Goal: Task Accomplishment & Management: Use online tool/utility

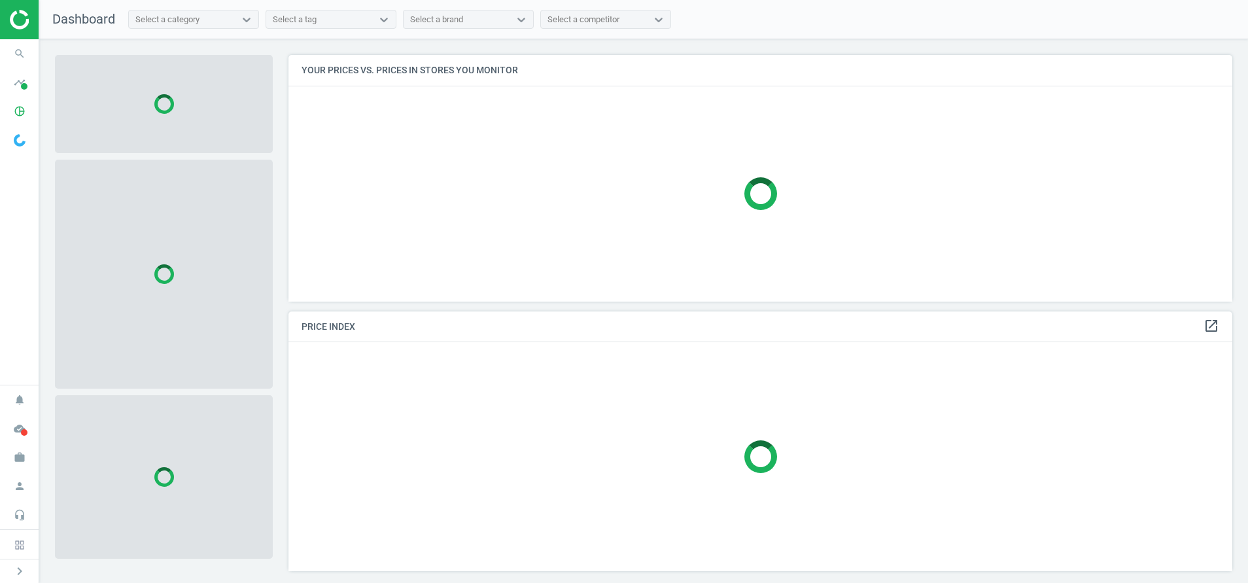
scroll to position [277, 960]
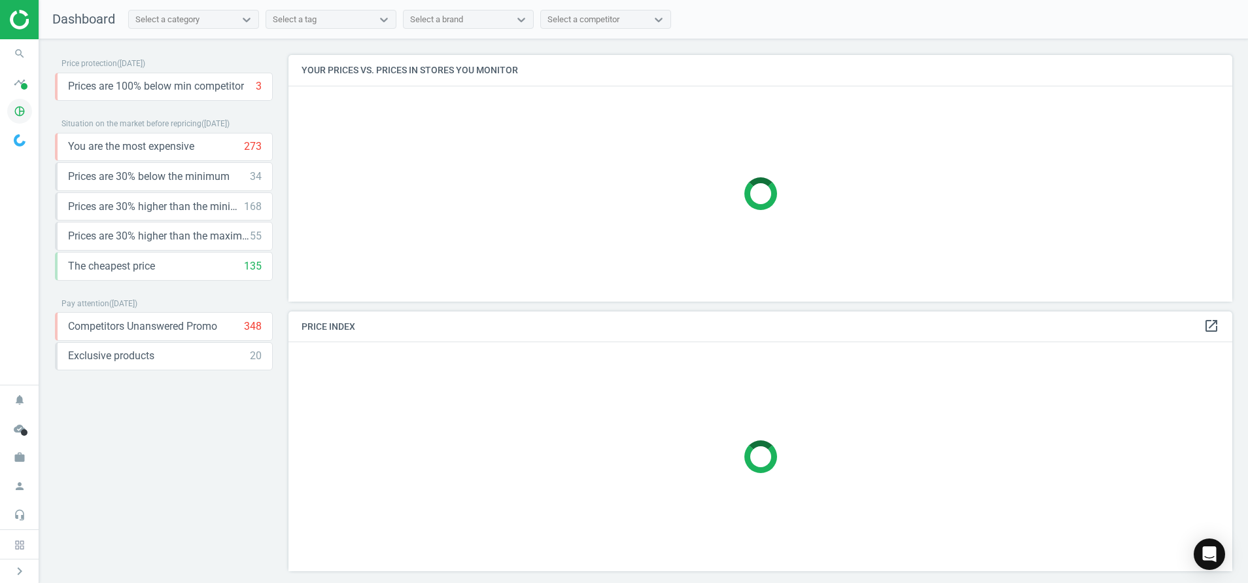
click at [22, 116] on icon "pie_chart_outlined" at bounding box center [19, 111] width 25 height 25
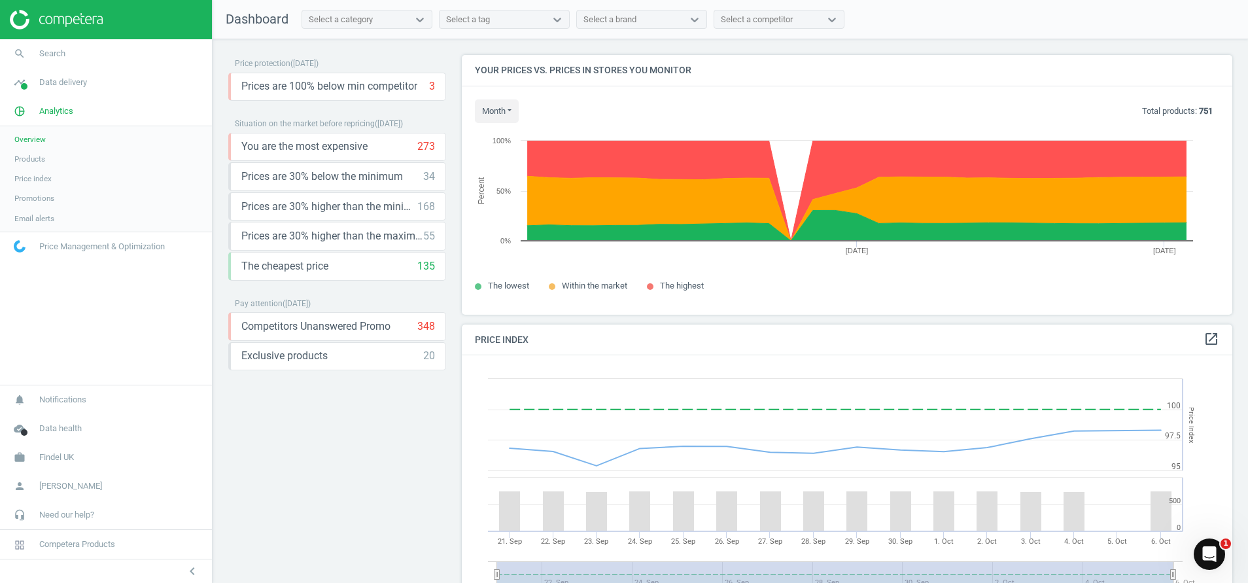
scroll to position [0, 0]
click at [33, 162] on span "Products" at bounding box center [29, 159] width 31 height 10
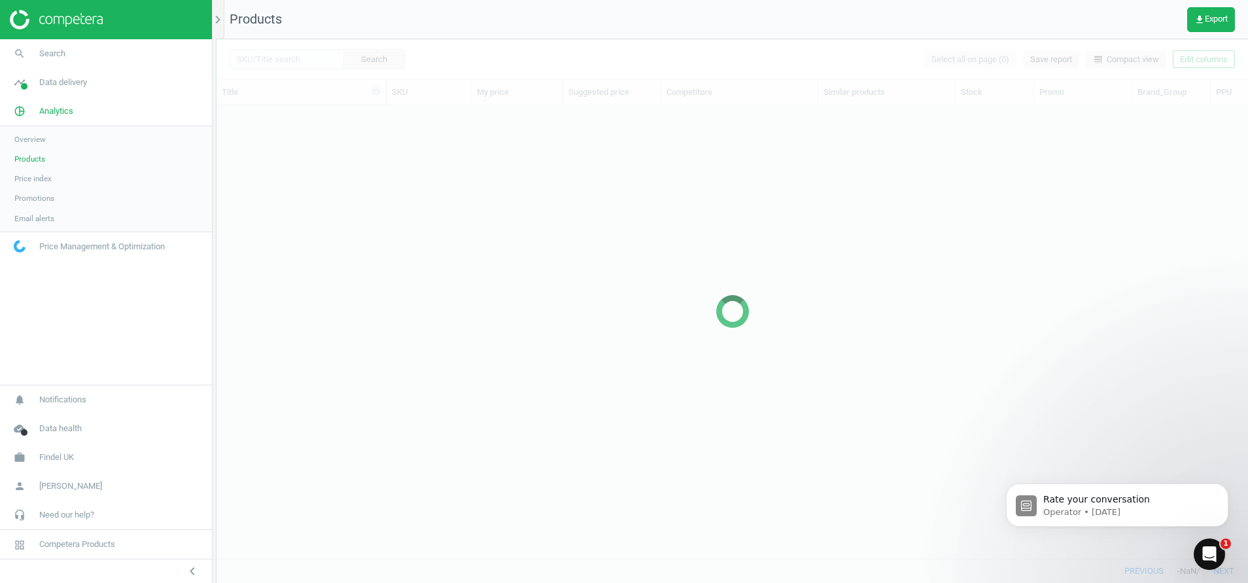
scroll to position [423, 1017]
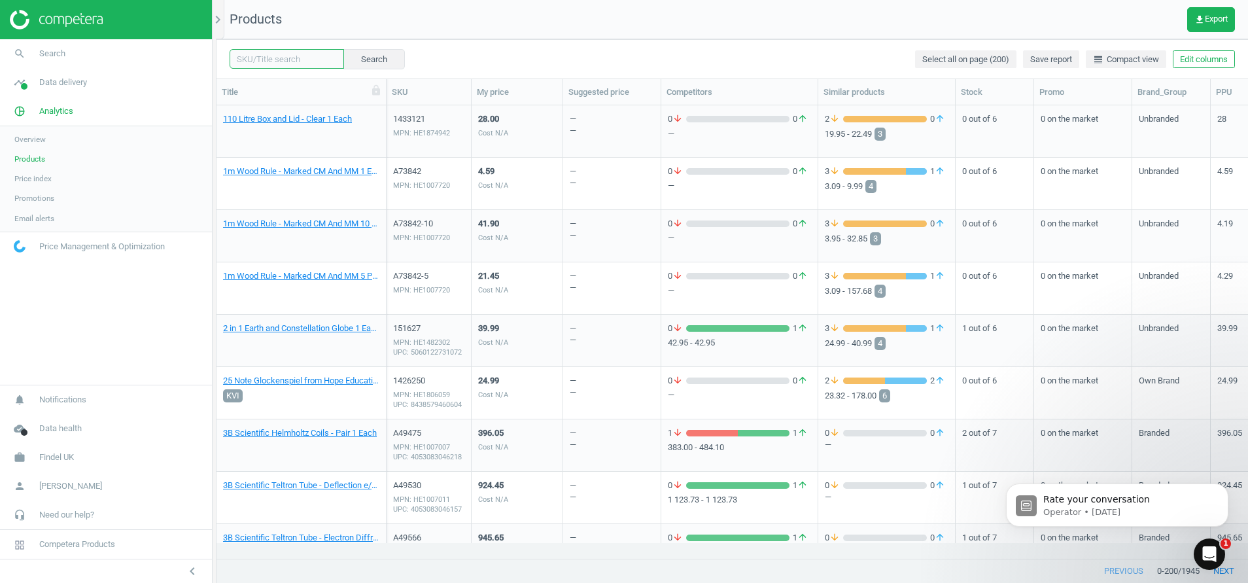
click at [274, 60] on input "text" at bounding box center [287, 59] width 114 height 20
paste input "="1436146""
click at [246, 60] on input "="1436146" at bounding box center [287, 59] width 114 height 20
type input "1436146"
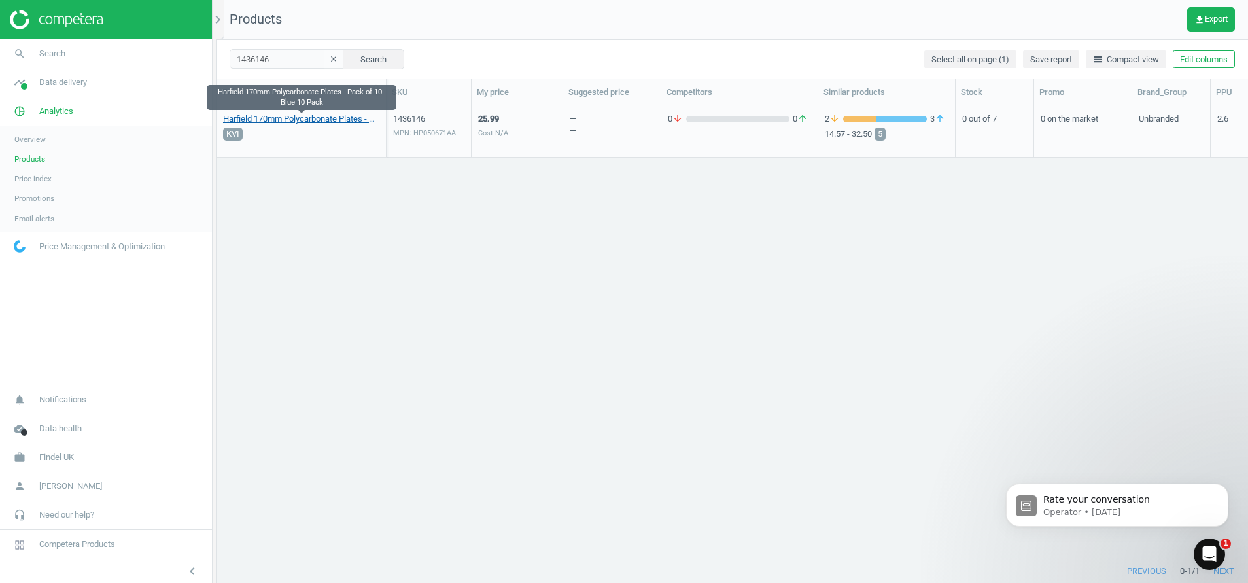
click at [300, 122] on link "Harfield 170mm Polycarbonate Plates - Pack of 10 - Blue 10 Pack" at bounding box center [301, 119] width 156 height 12
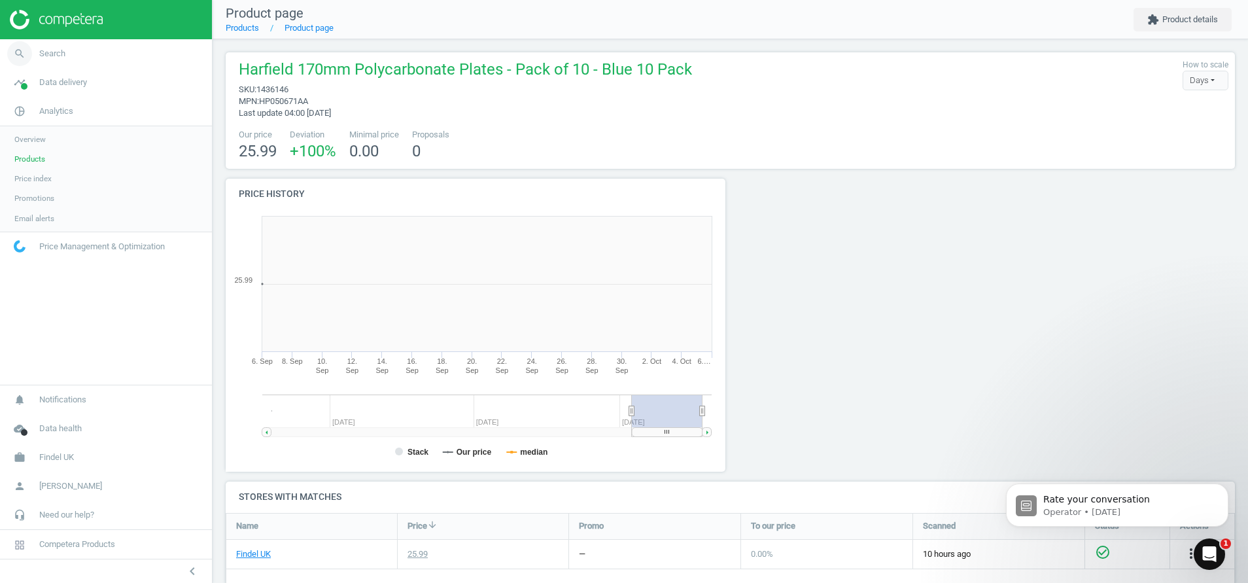
scroll to position [292, 523]
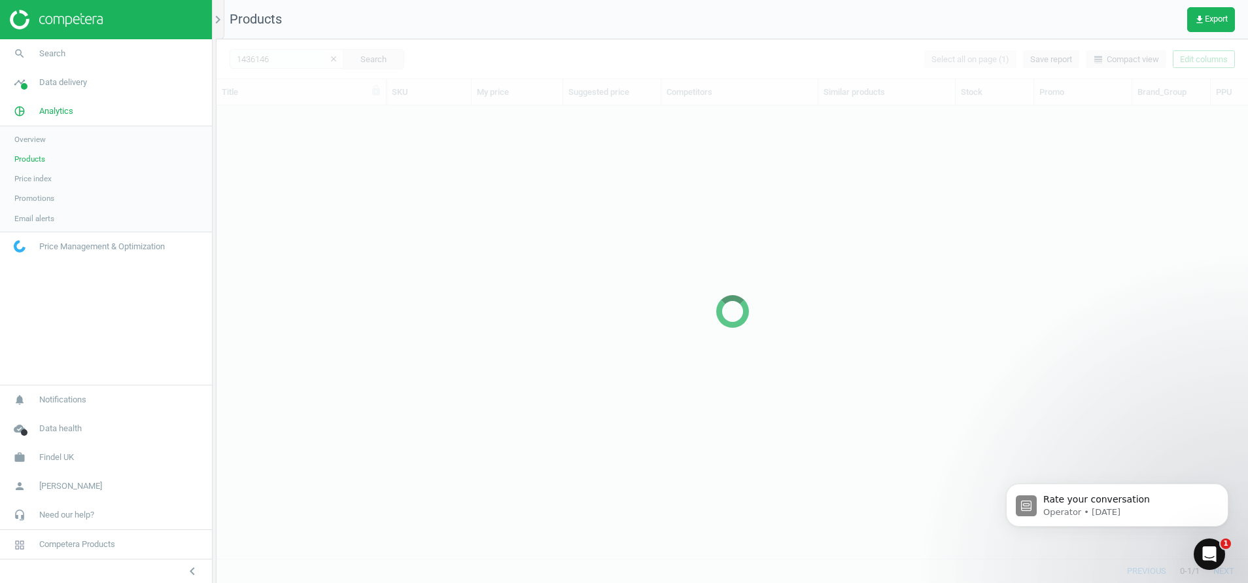
scroll to position [423, 1017]
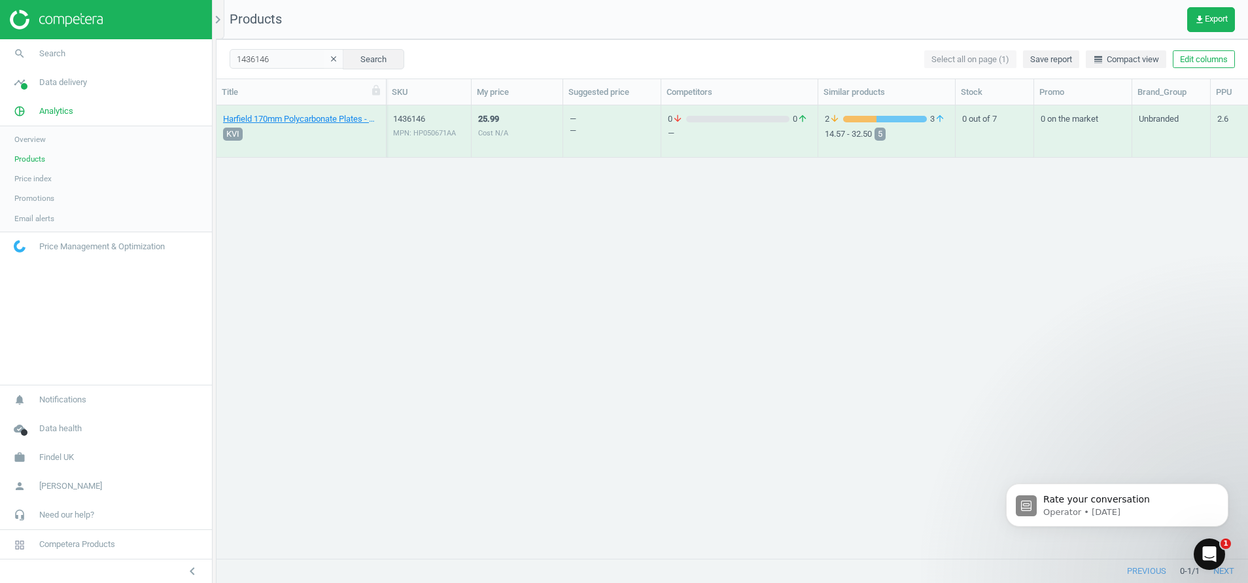
click at [423, 126] on div "1436146 MPN: HP050671AA" at bounding box center [428, 134] width 71 height 43
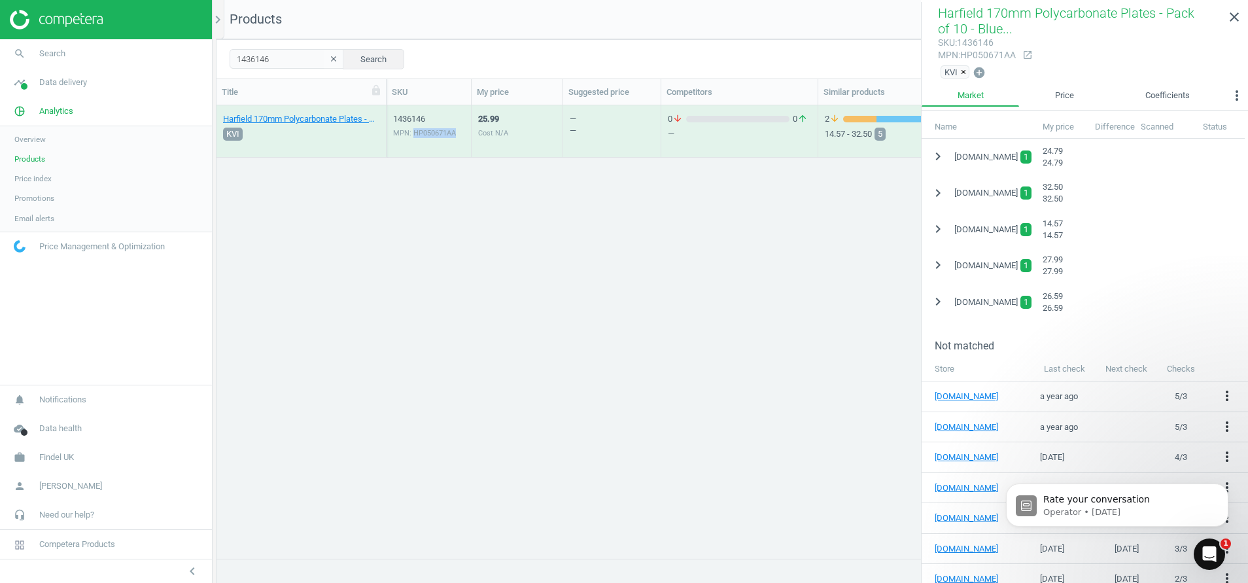
scroll to position [318, 0]
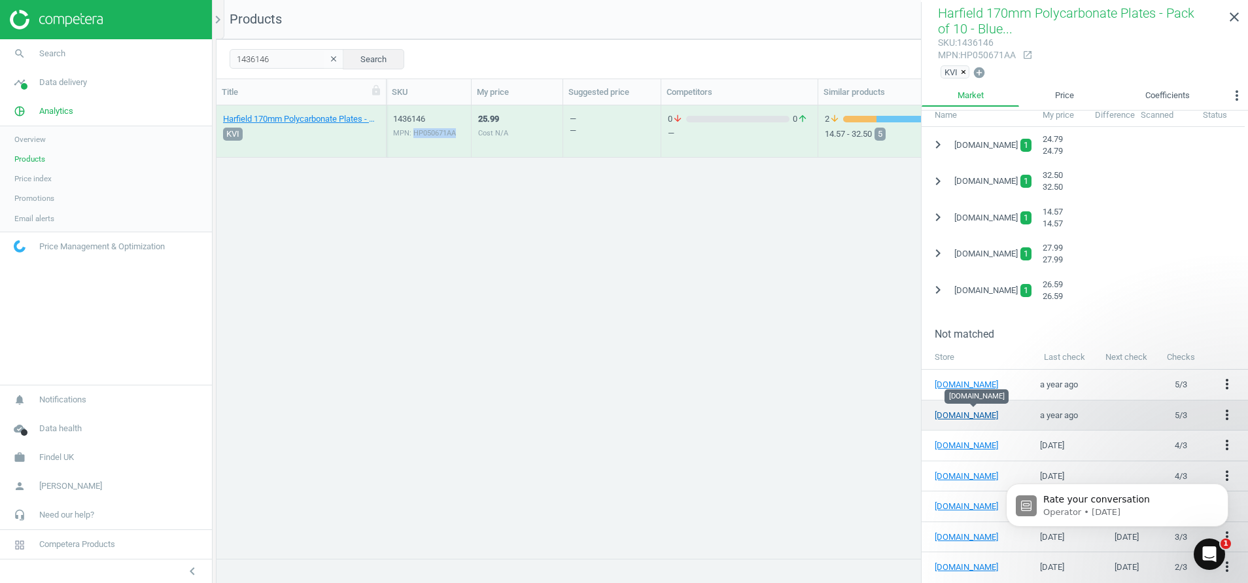
click at [955, 413] on link "[DOMAIN_NAME]" at bounding box center [974, 416] width 78 height 12
click at [1219, 416] on icon "more_vert" at bounding box center [1227, 415] width 16 height 16
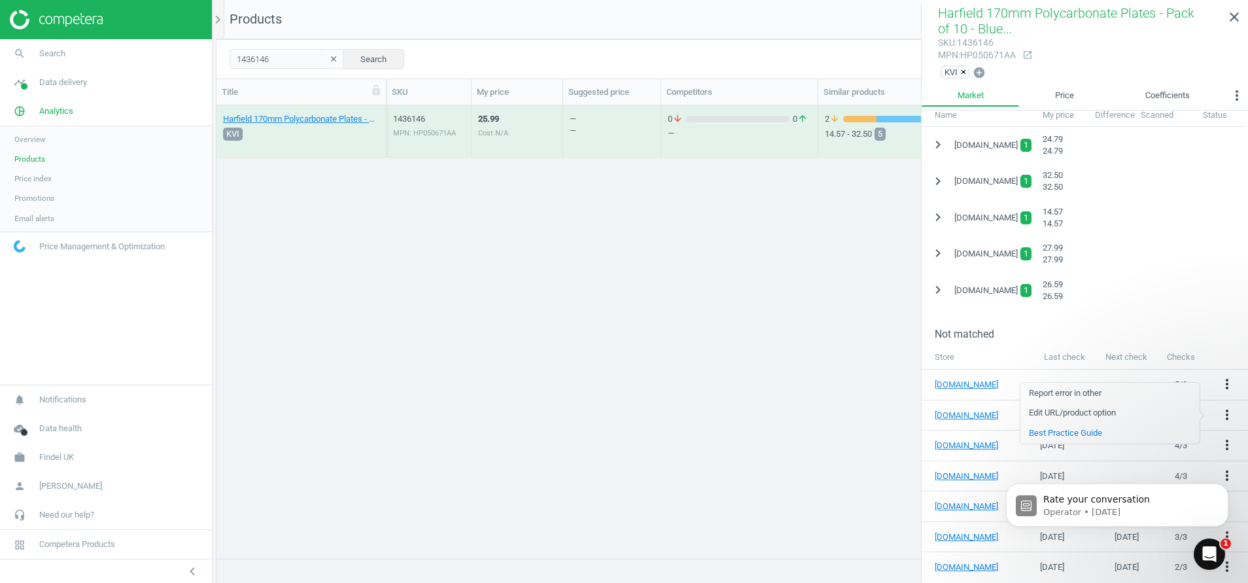
click at [1073, 411] on link "Edit URL/product option" at bounding box center [1109, 413] width 179 height 20
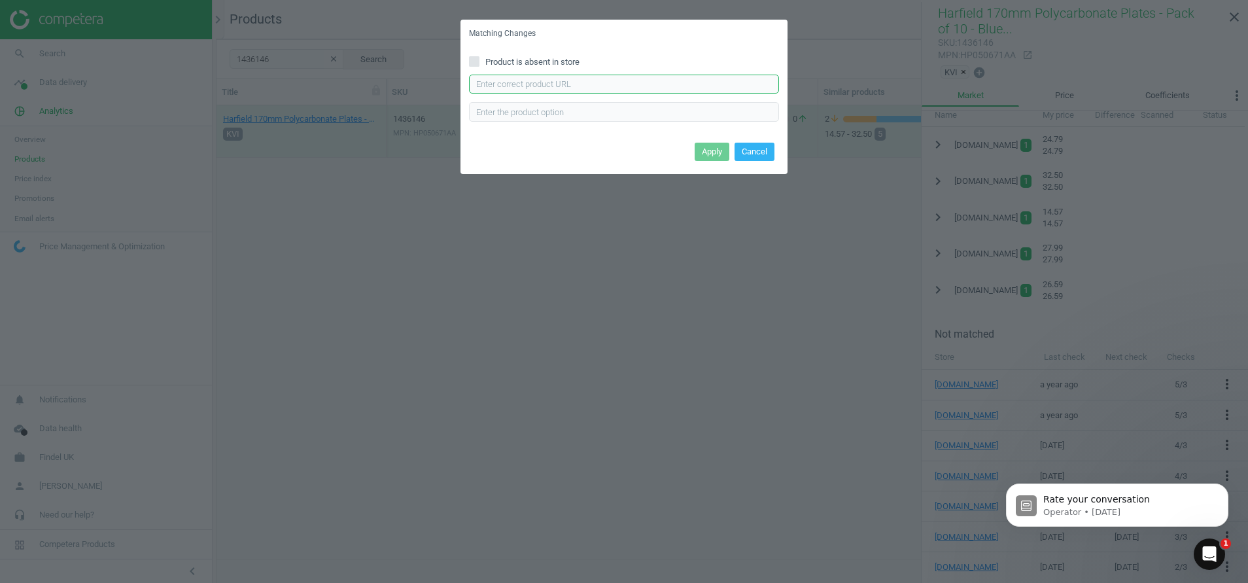
click at [542, 84] on input "text" at bounding box center [624, 85] width 310 height 20
paste input "[URL][DOMAIN_NAME]"
type input "[URL][DOMAIN_NAME]"
click at [708, 151] on button "Apply" at bounding box center [712, 152] width 35 height 18
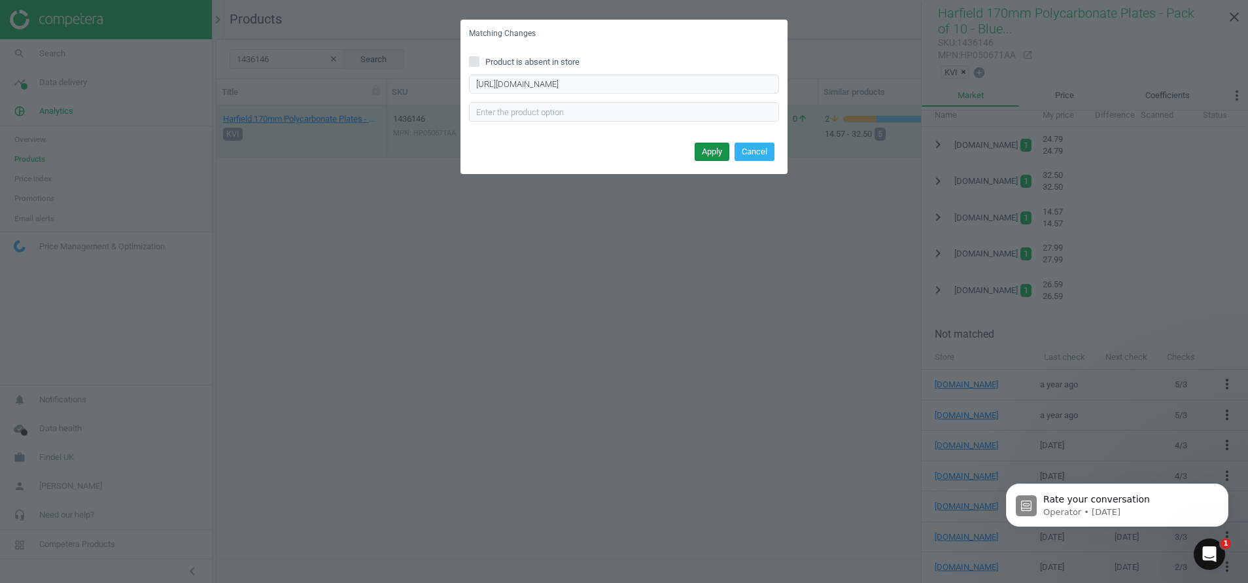
scroll to position [0, 0]
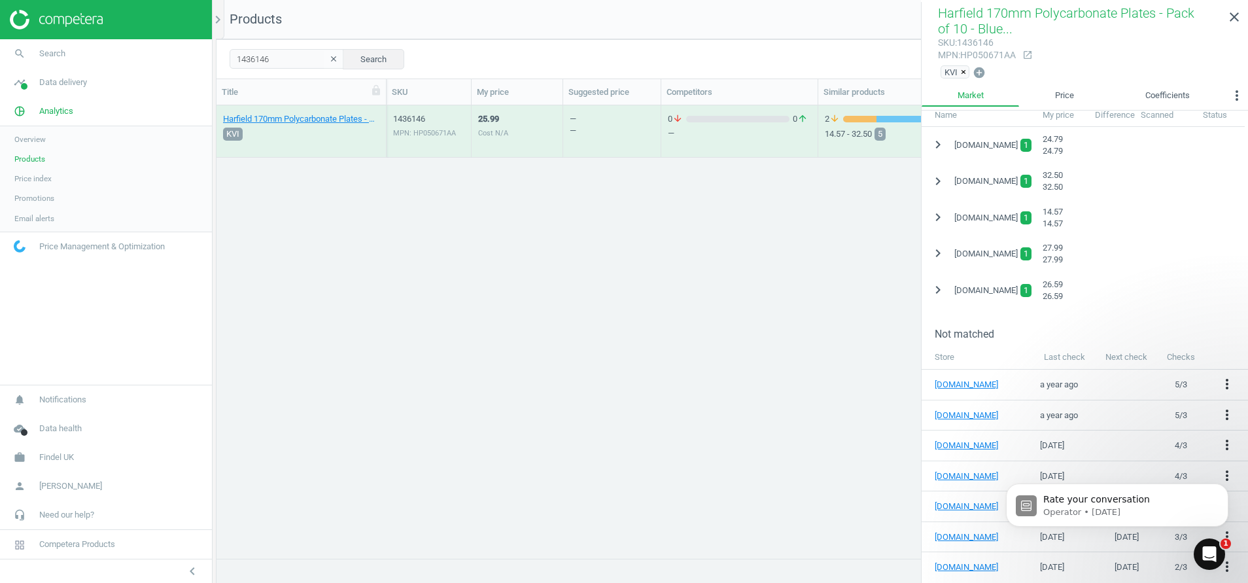
click at [329, 60] on icon "clear" at bounding box center [333, 58] width 9 height 9
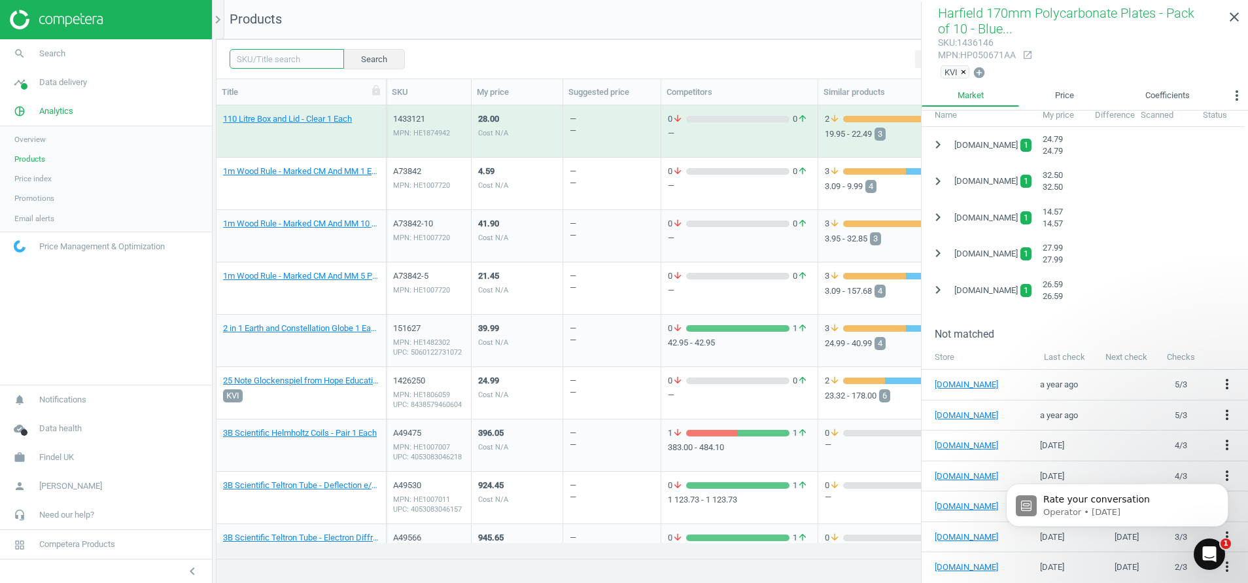
click at [283, 59] on input "text" at bounding box center [287, 59] width 114 height 20
paste input "[URL][DOMAIN_NAME]"
type input "h"
paste input "1436146"
type input "1436146"
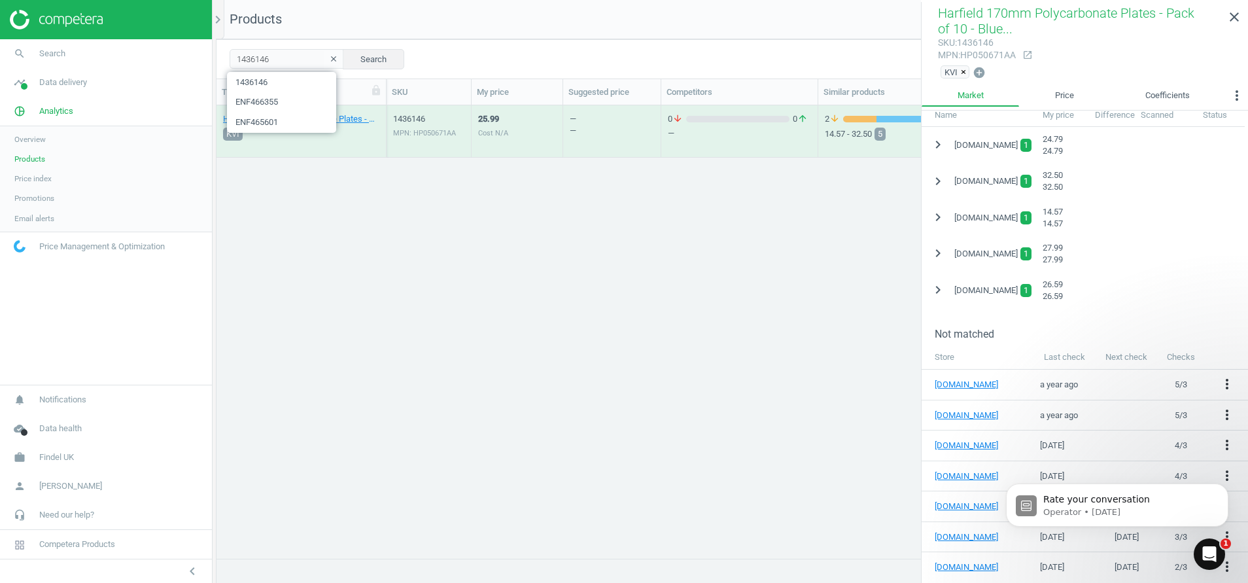
click at [413, 129] on div "MPN: HP050671AA" at bounding box center [428, 133] width 71 height 10
drag, startPoint x: 413, startPoint y: 129, endPoint x: 323, endPoint y: 58, distance: 114.6
click at [329, 58] on icon "clear" at bounding box center [333, 58] width 9 height 9
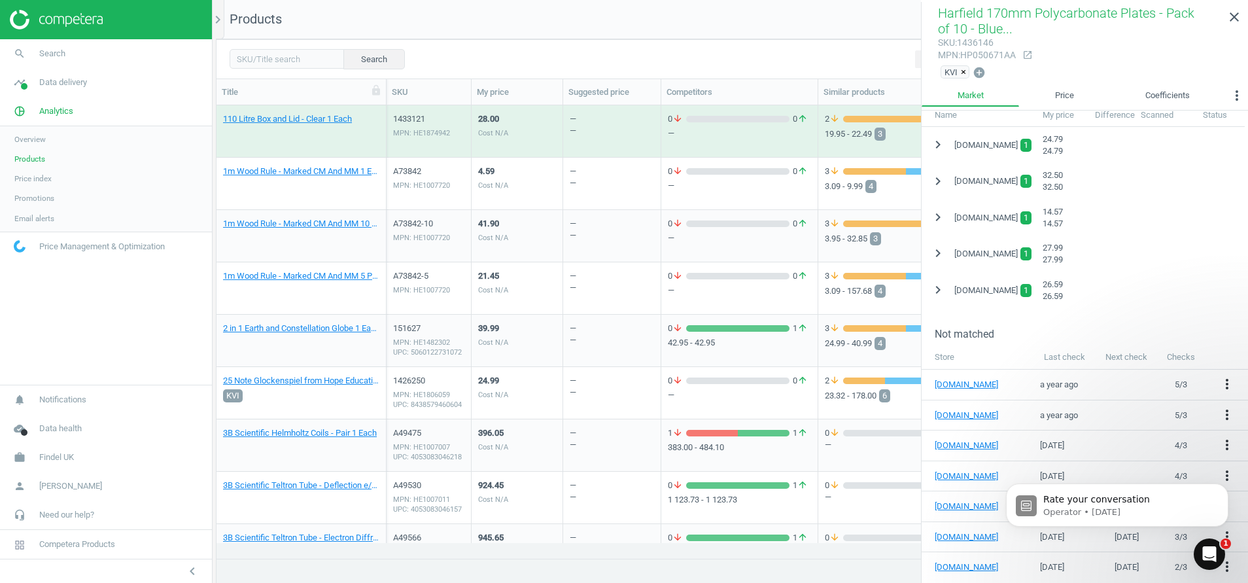
click at [413, 182] on div "MPN: HE1007720" at bounding box center [428, 186] width 71 height 10
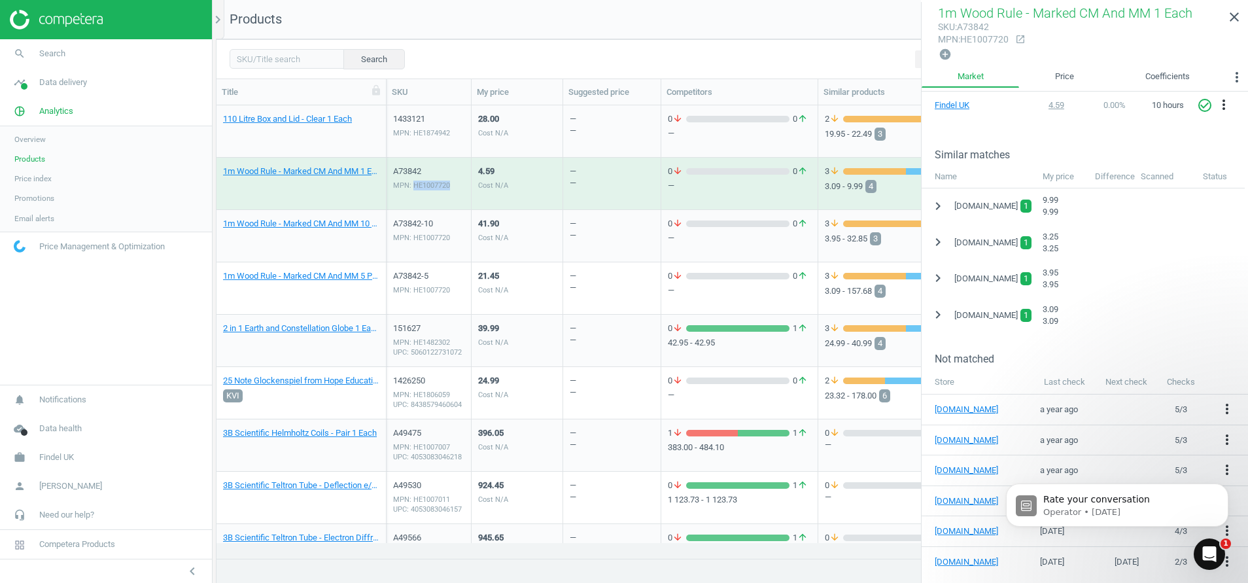
scroll to position [232, 0]
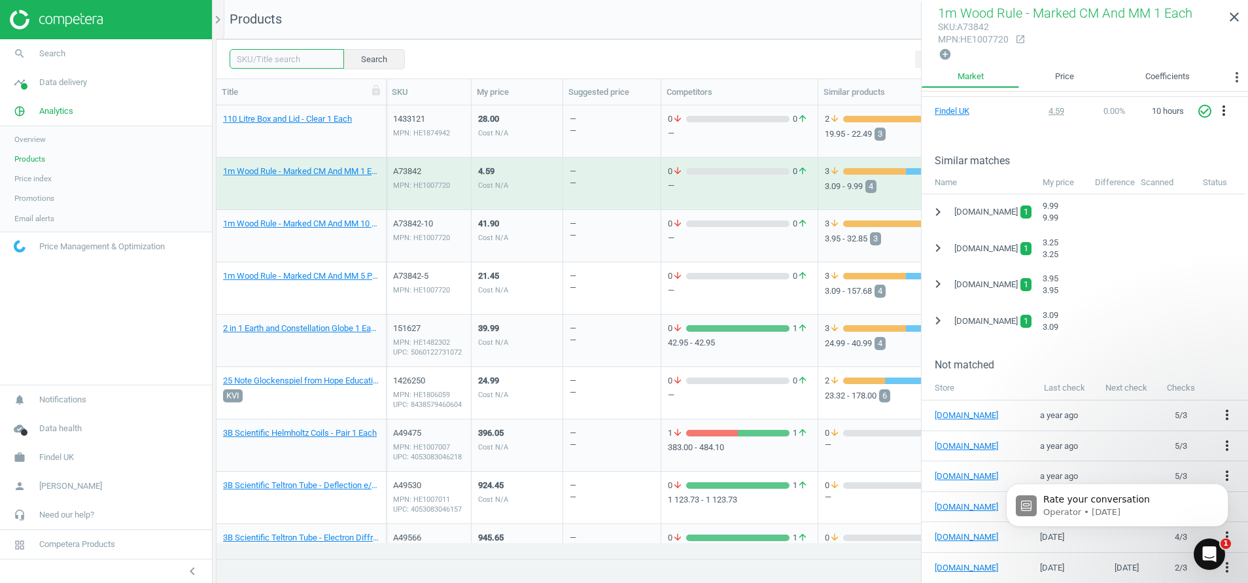
drag, startPoint x: 413, startPoint y: 182, endPoint x: 297, endPoint y: 58, distance: 169.8
click at [297, 58] on input "text" at bounding box center [287, 59] width 114 height 20
paste input "1436146"
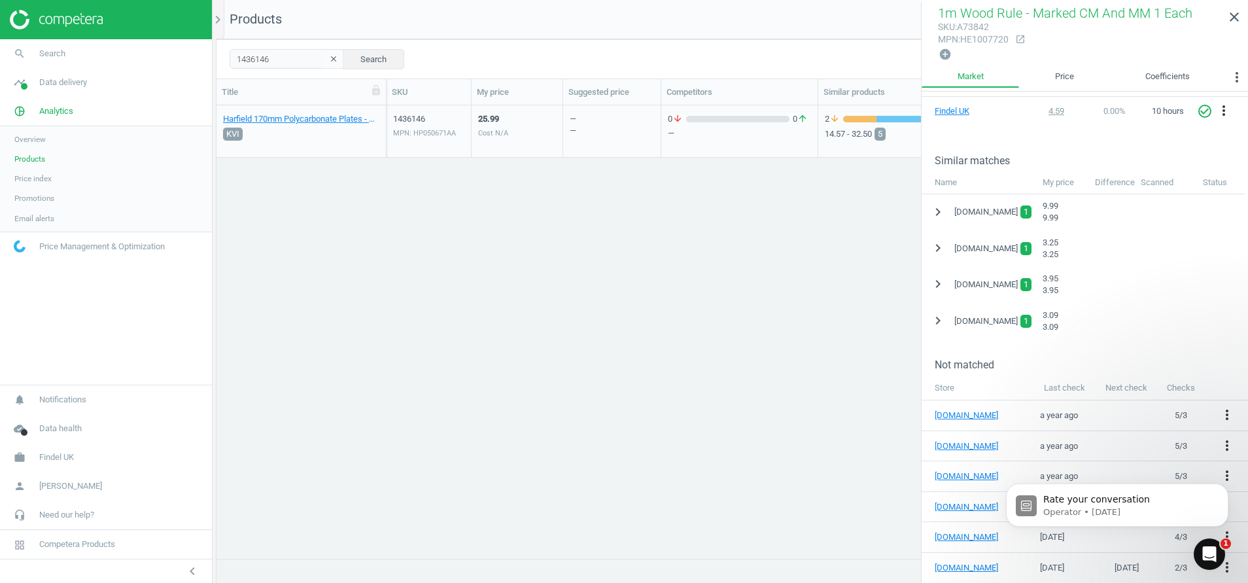
click at [416, 134] on div "MPN: HP050671AA" at bounding box center [428, 133] width 71 height 10
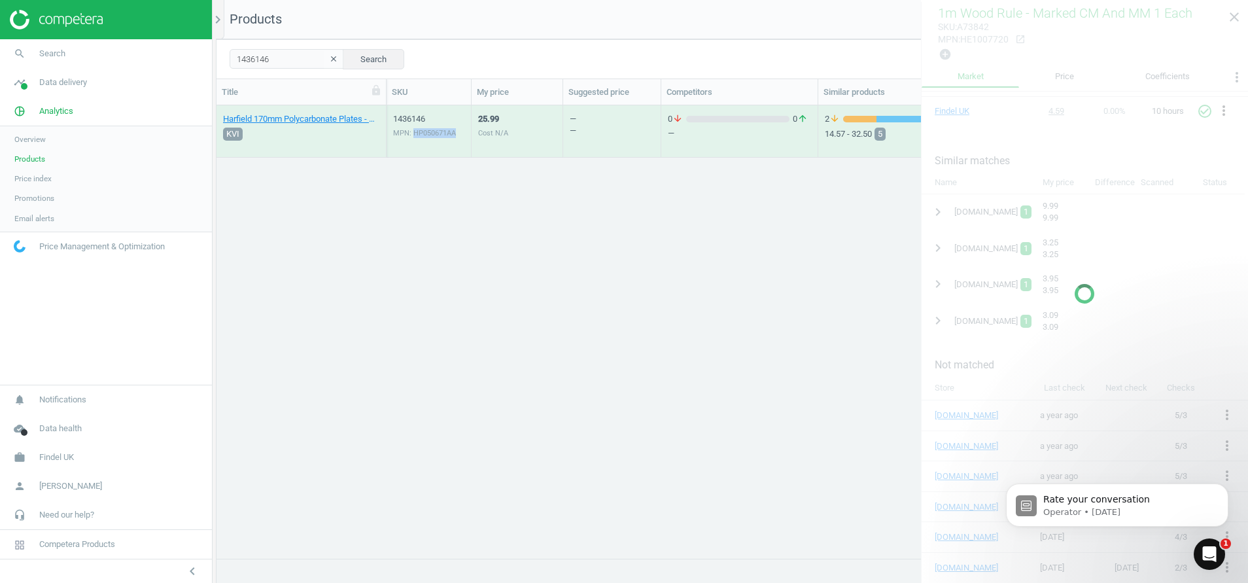
click at [416, 134] on div "MPN: HP050671AA" at bounding box center [428, 133] width 71 height 10
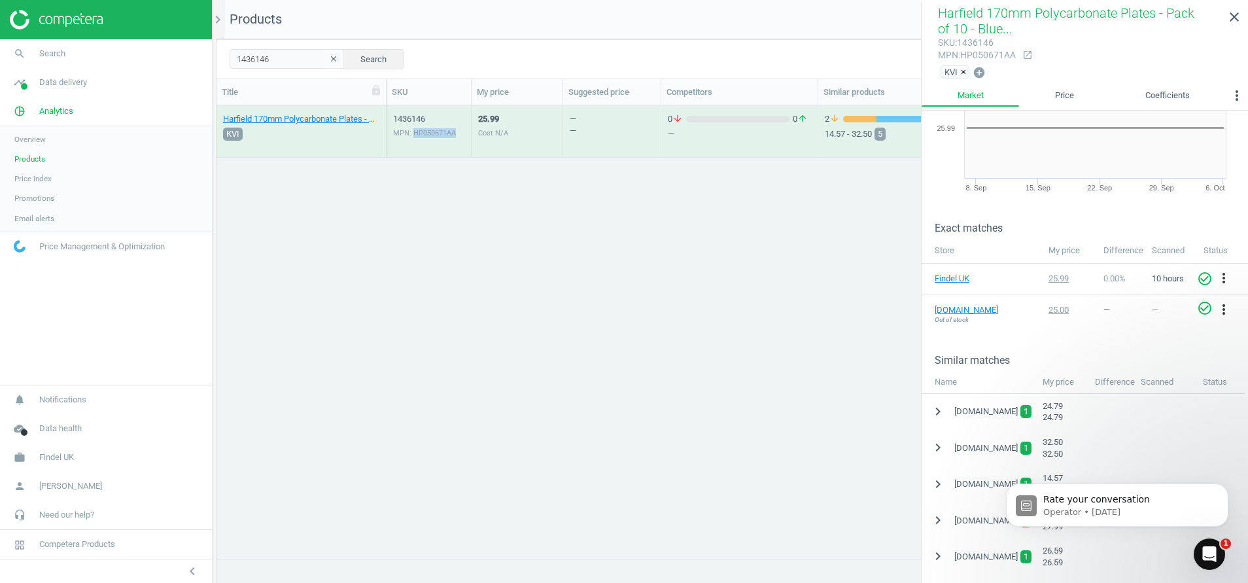
scroll to position [81, 0]
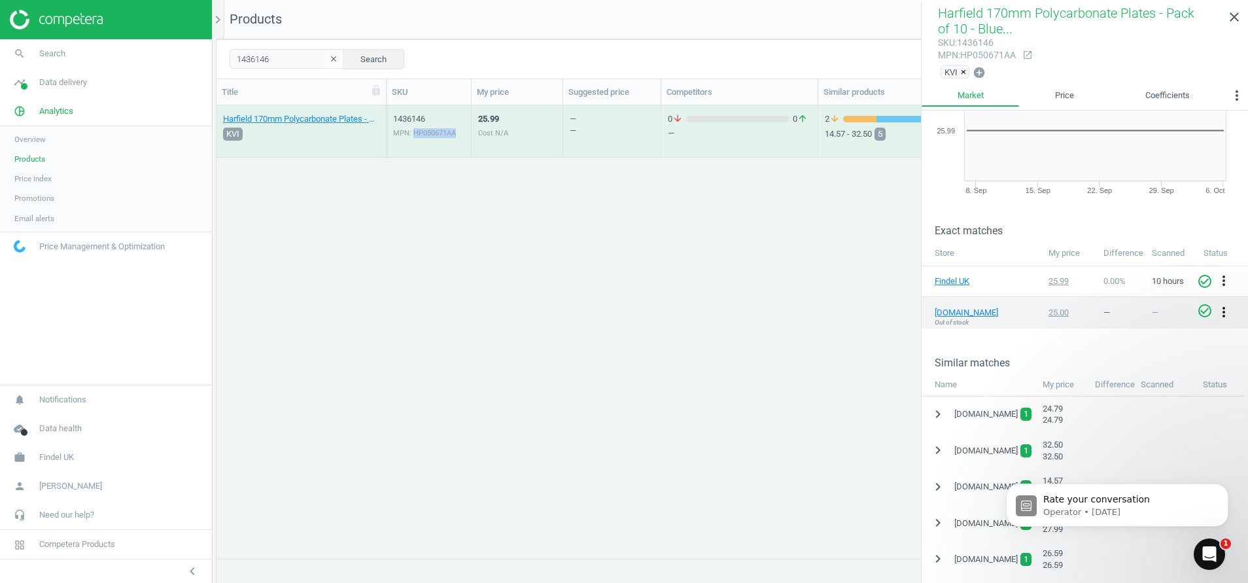
click at [1216, 307] on icon "more_vert" at bounding box center [1224, 312] width 16 height 16
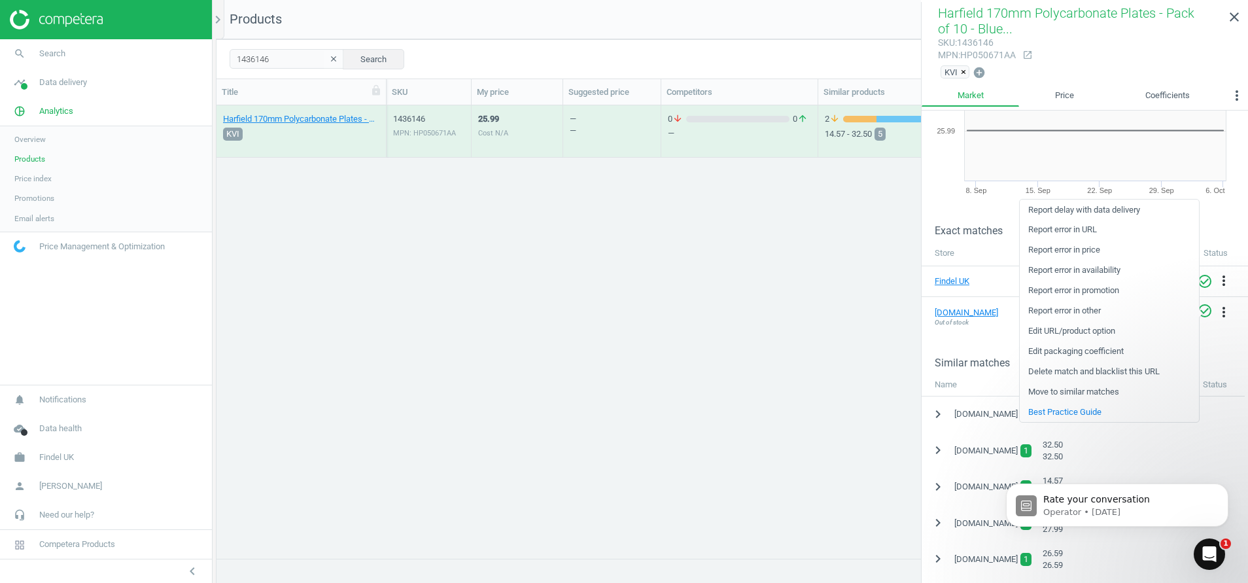
click at [1215, 345] on div "Similar matches" at bounding box center [1085, 353] width 326 height 32
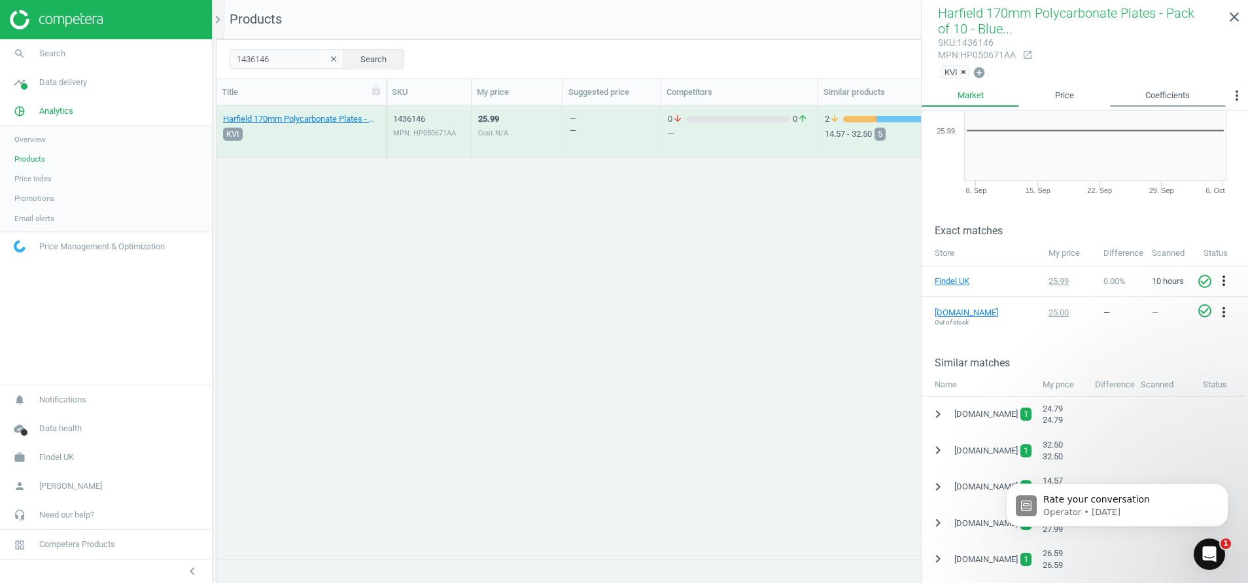
click at [1154, 93] on link "Coefficients" at bounding box center [1168, 95] width 116 height 22
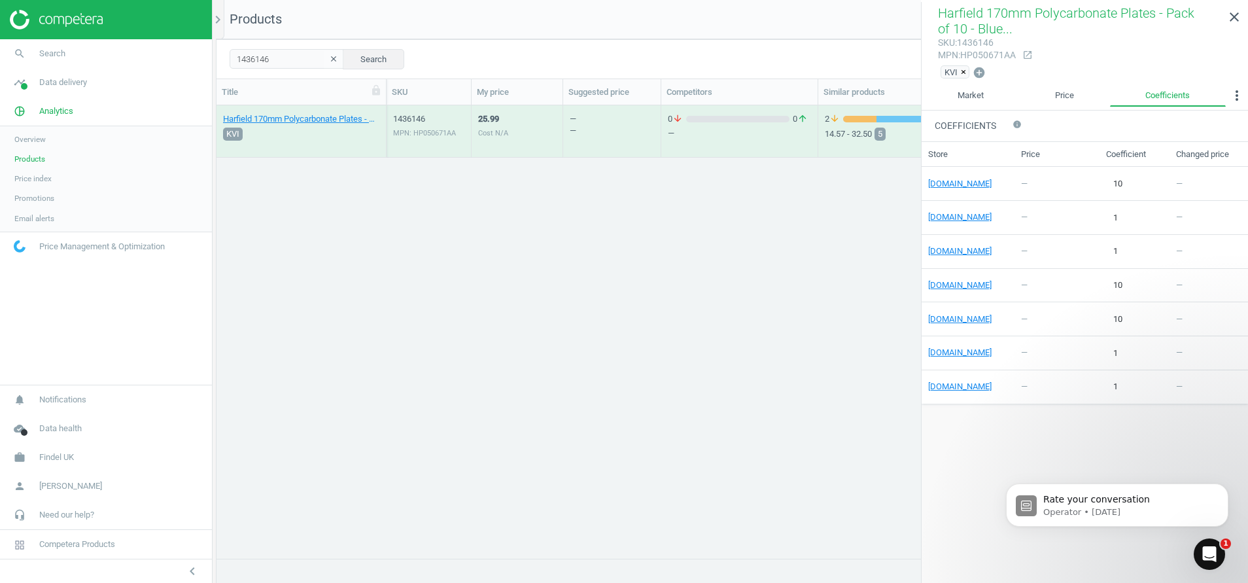
click at [592, 442] on div "Harfield 170mm Polycarbonate Plates - Pack of 10 - Blue 10 Pack KVI 1436146 MPN…" at bounding box center [733, 324] width 1032 height 438
click at [963, 97] on link "Market" at bounding box center [970, 95] width 97 height 22
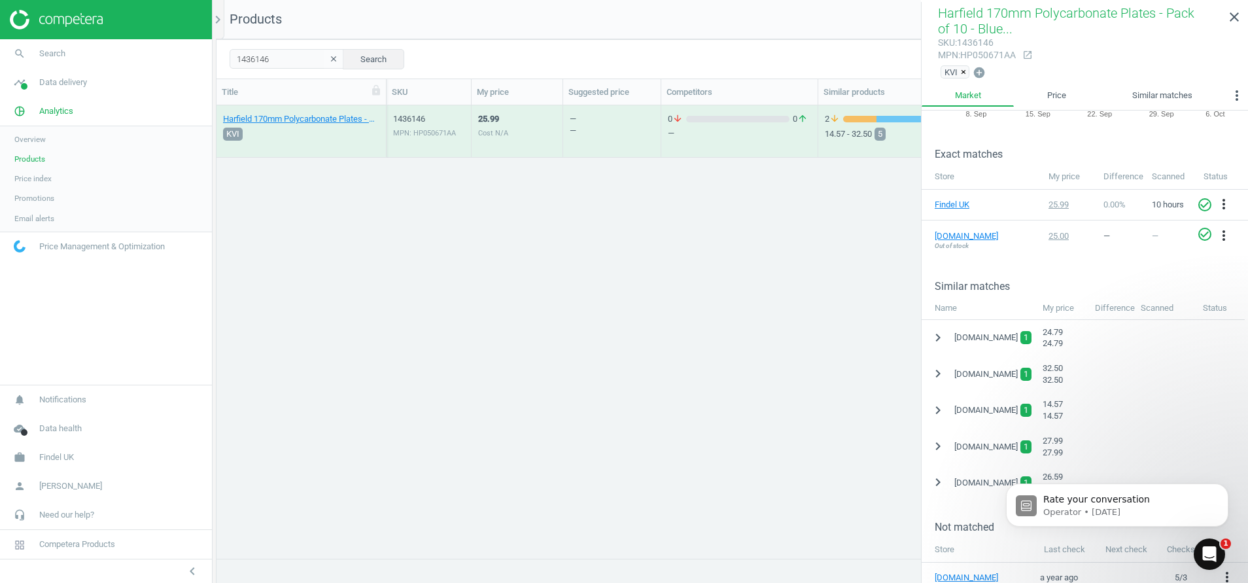
scroll to position [196, 0]
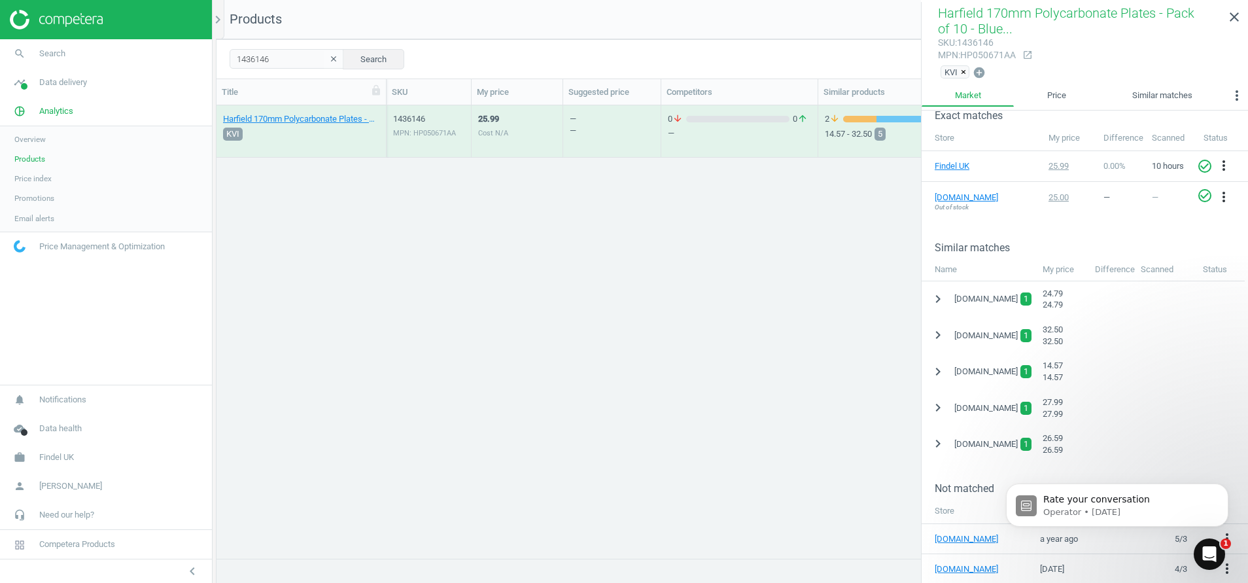
click at [487, 22] on nav "Products get_app Export" at bounding box center [733, 19] width 1032 height 39
click at [282, 57] on input "1436146" at bounding box center [287, 59] width 114 height 20
type input "1436147"
click at [420, 139] on div "1436147 MPN: HP050671AB" at bounding box center [428, 134] width 71 height 43
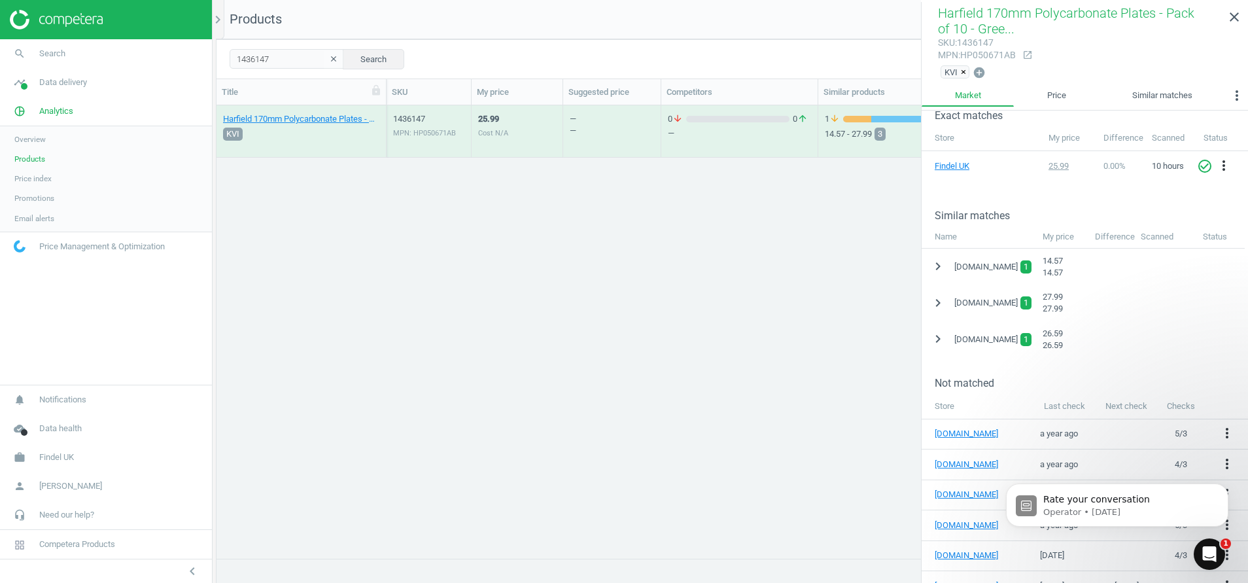
click at [420, 132] on div "MPN: HP050671AB" at bounding box center [428, 133] width 71 height 10
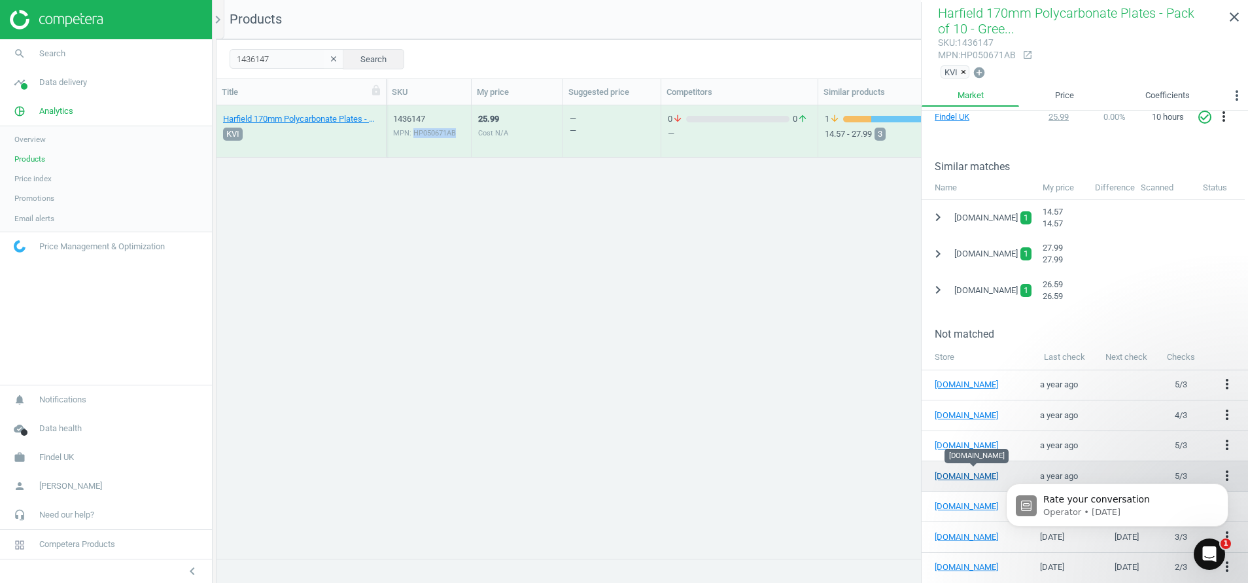
click at [958, 473] on link "[DOMAIN_NAME]" at bounding box center [974, 476] width 78 height 12
click at [1213, 472] on div "Rate your conversation Operator • [DATE]" at bounding box center [1117, 445] width 241 height 164
click at [1228, 483] on icon "Dismiss notification" at bounding box center [1224, 486] width 7 height 7
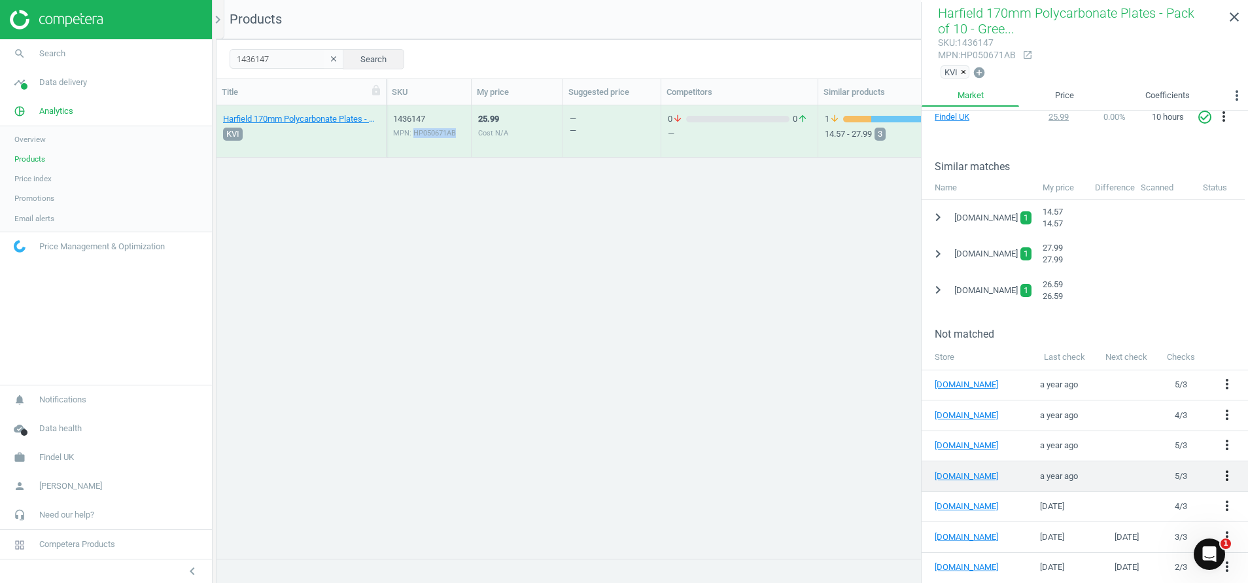
click at [1219, 469] on icon "more_vert" at bounding box center [1227, 476] width 16 height 16
click at [1054, 474] on link "Edit URL/product option" at bounding box center [1109, 472] width 179 height 20
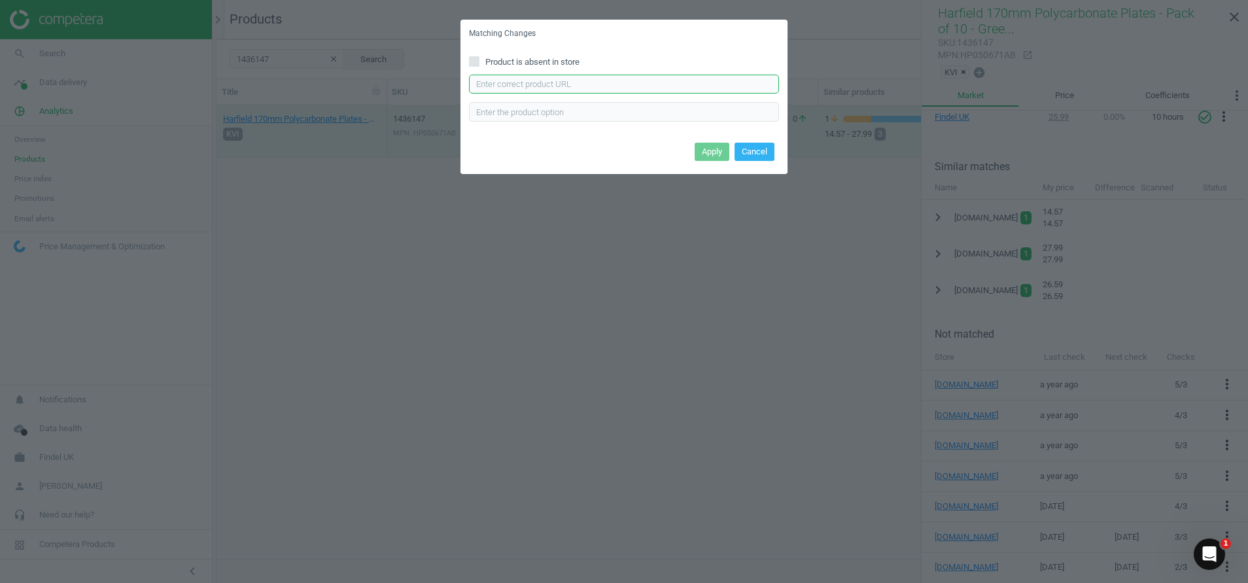
click at [546, 77] on input "text" at bounding box center [624, 85] width 310 height 20
paste input "[URL][DOMAIN_NAME]"
type input "[URL][DOMAIN_NAME]"
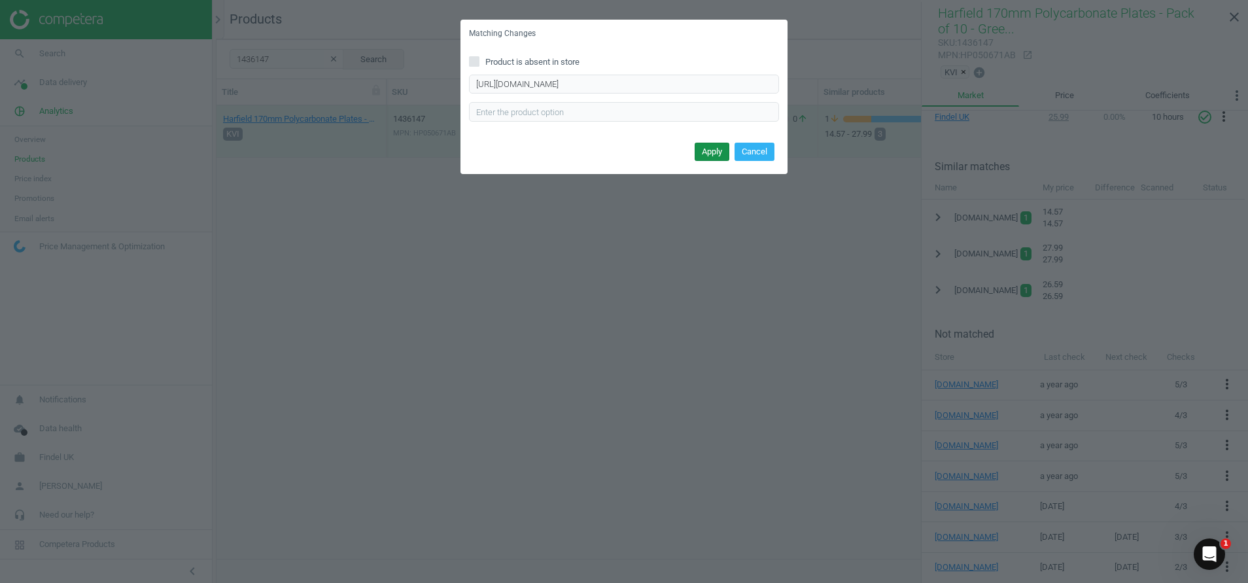
click at [712, 154] on button "Apply" at bounding box center [712, 152] width 35 height 18
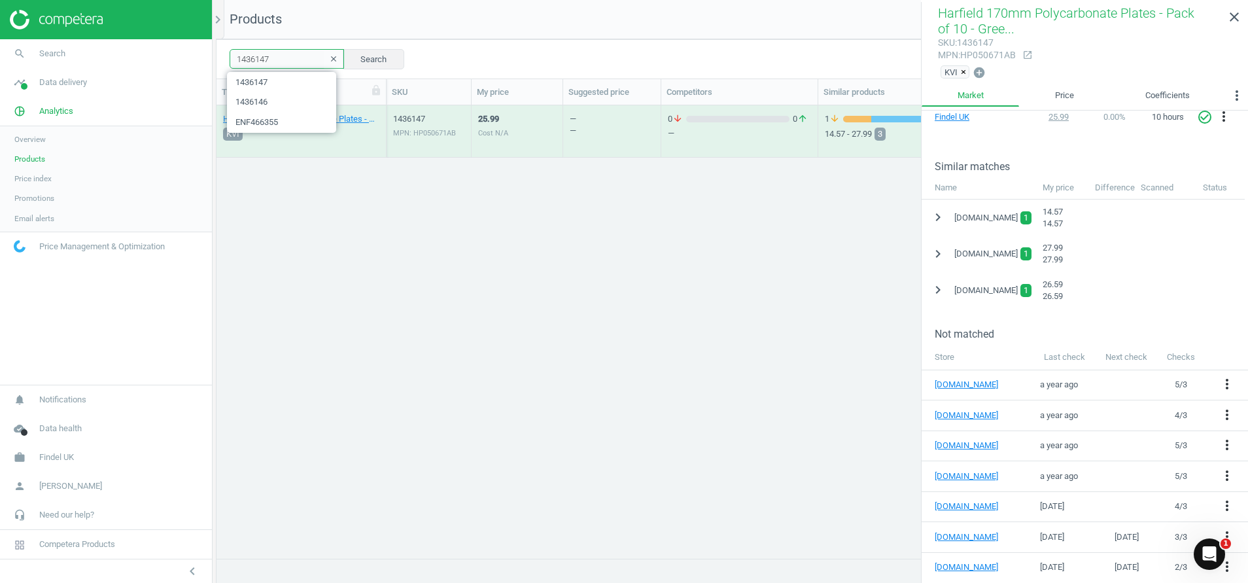
click at [289, 54] on input "1436147" at bounding box center [287, 59] width 114 height 20
click at [419, 134] on div "MPN: HP050671AA" at bounding box center [428, 133] width 71 height 10
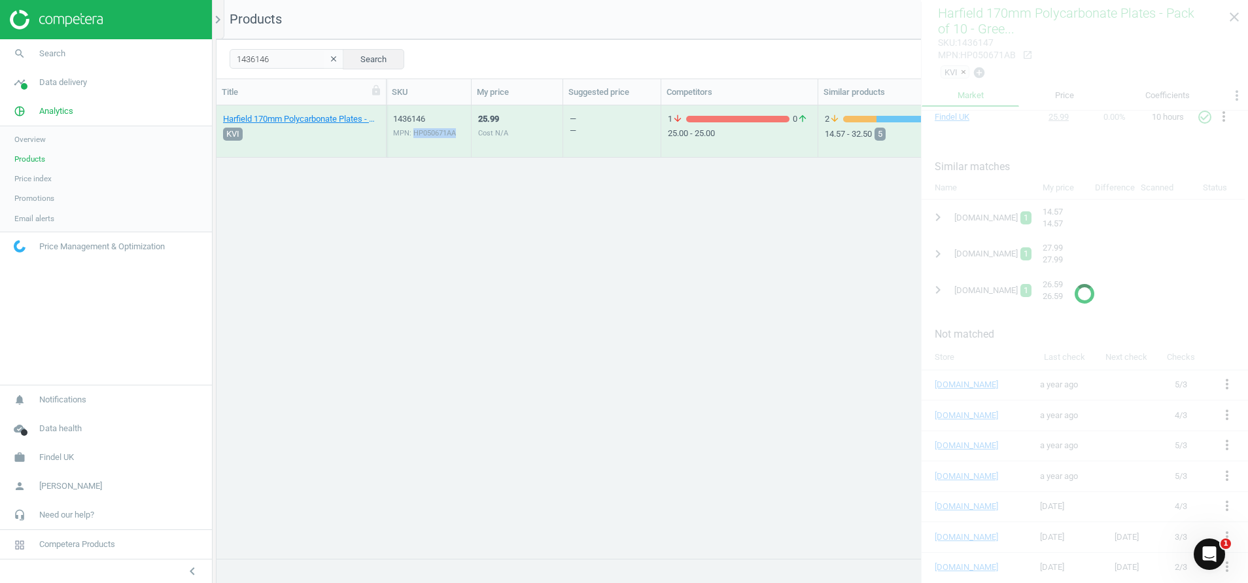
click at [419, 134] on div "MPN: HP050671AA" at bounding box center [428, 133] width 71 height 10
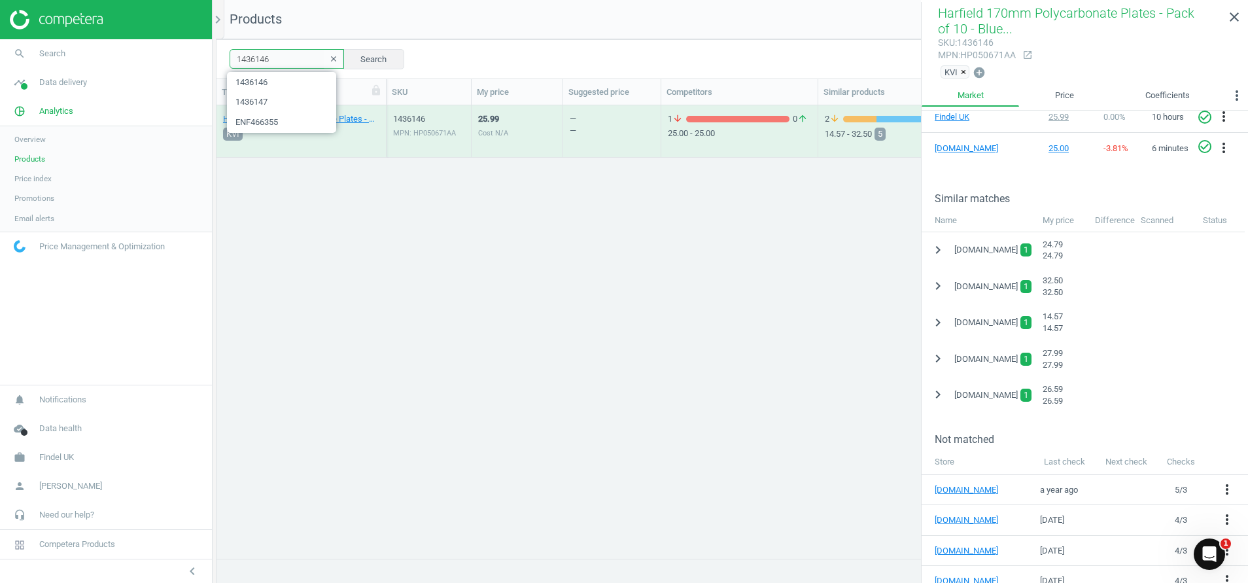
click at [298, 59] on input "1436146" at bounding box center [287, 59] width 114 height 20
click at [409, 126] on div "1436147 MPN: HP050671AB" at bounding box center [428, 134] width 71 height 43
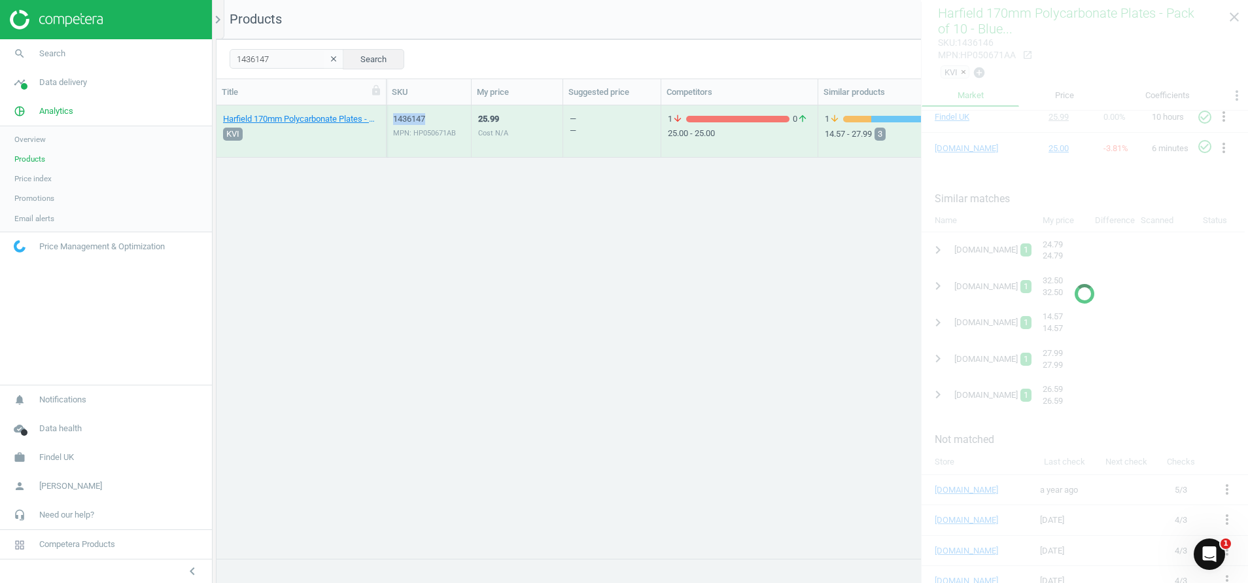
click at [409, 126] on div "1436147 MPN: HP050671AB" at bounding box center [428, 134] width 71 height 43
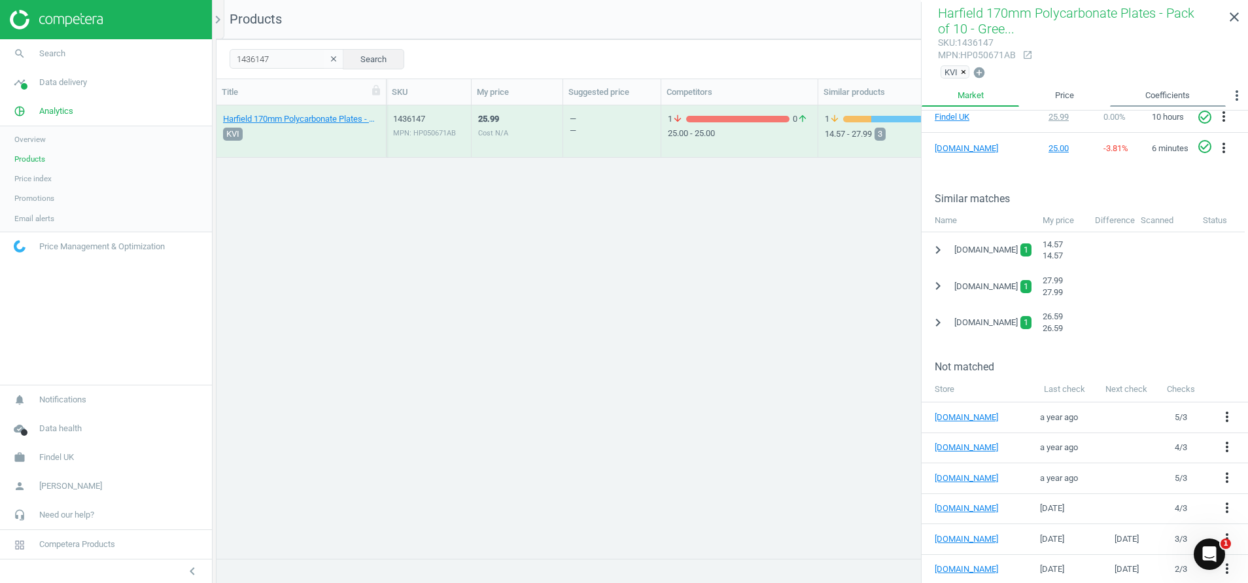
click at [1169, 94] on link "Coefficients" at bounding box center [1168, 95] width 116 height 22
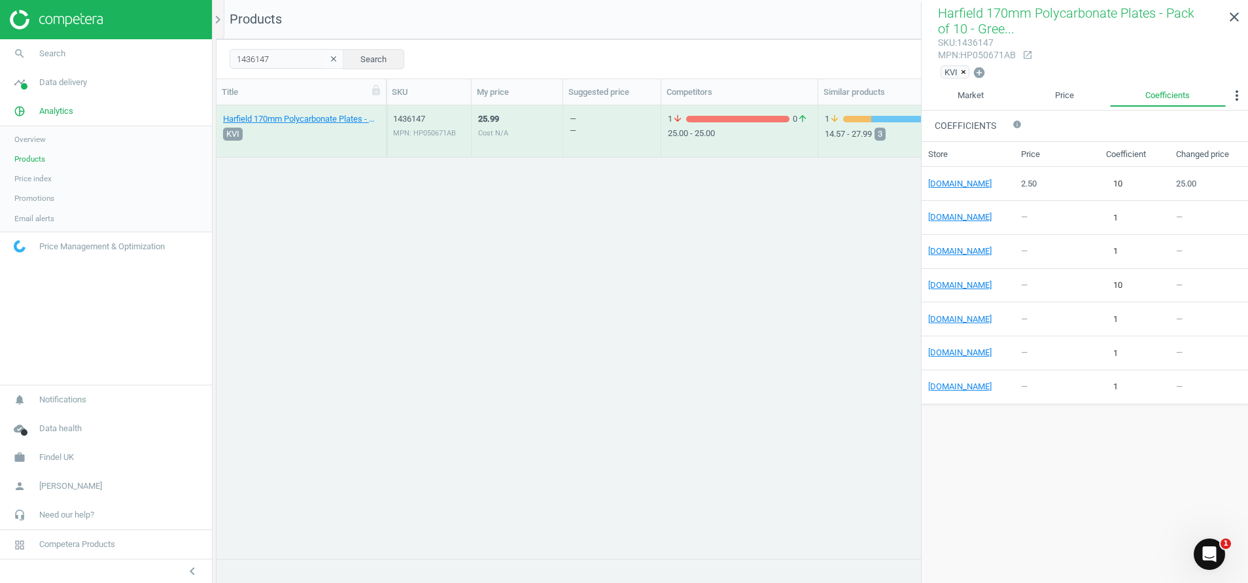
click at [807, 230] on div "Harfield 170mm Polycarbonate Plates - Pack of 10 - Green 10 Pack KVI 1436147 MP…" at bounding box center [733, 324] width 1032 height 438
click at [272, 61] on input "1436147" at bounding box center [287, 59] width 114 height 20
type input "1436150"
click at [426, 130] on div "MPN: HP050671AD" at bounding box center [428, 133] width 71 height 10
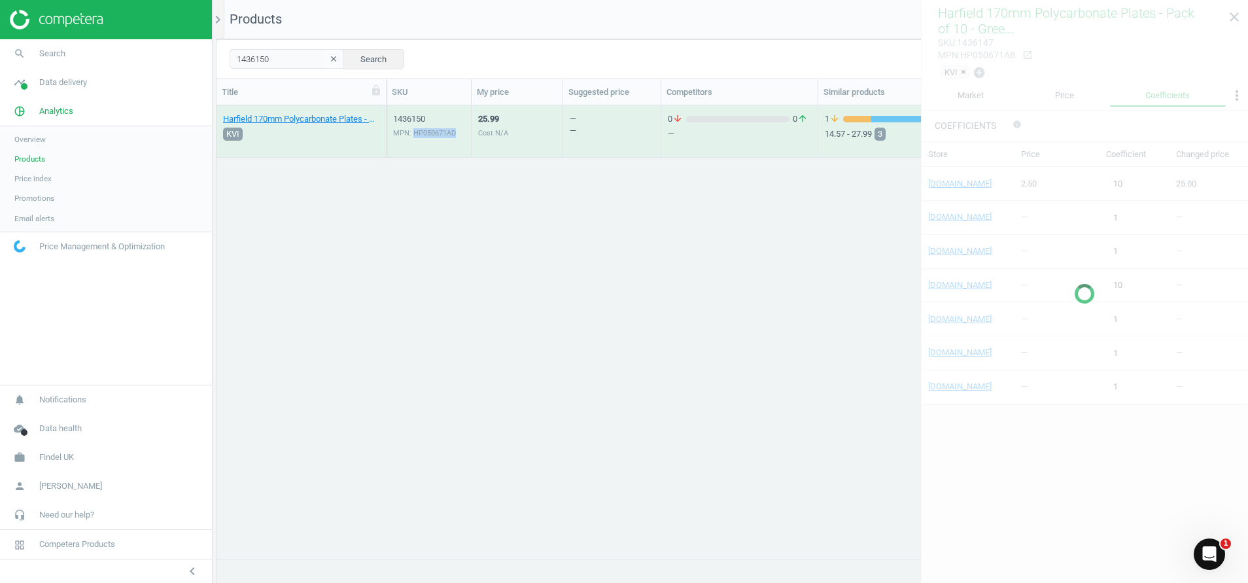
click at [426, 130] on div "MPN: HP050671AD" at bounding box center [428, 133] width 71 height 10
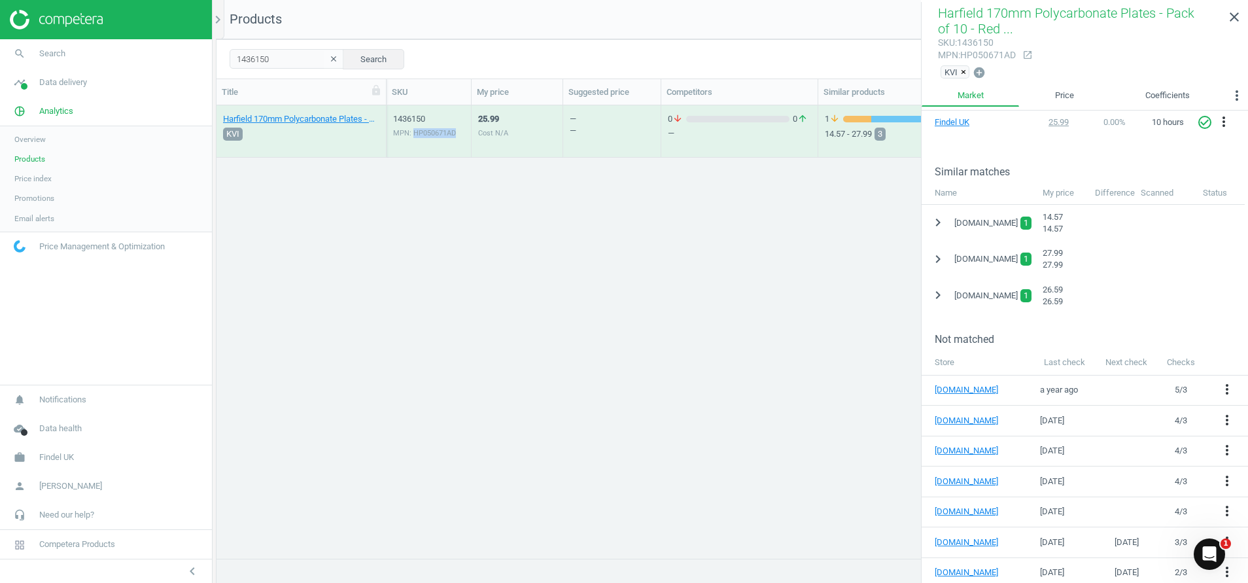
scroll to position [245, 0]
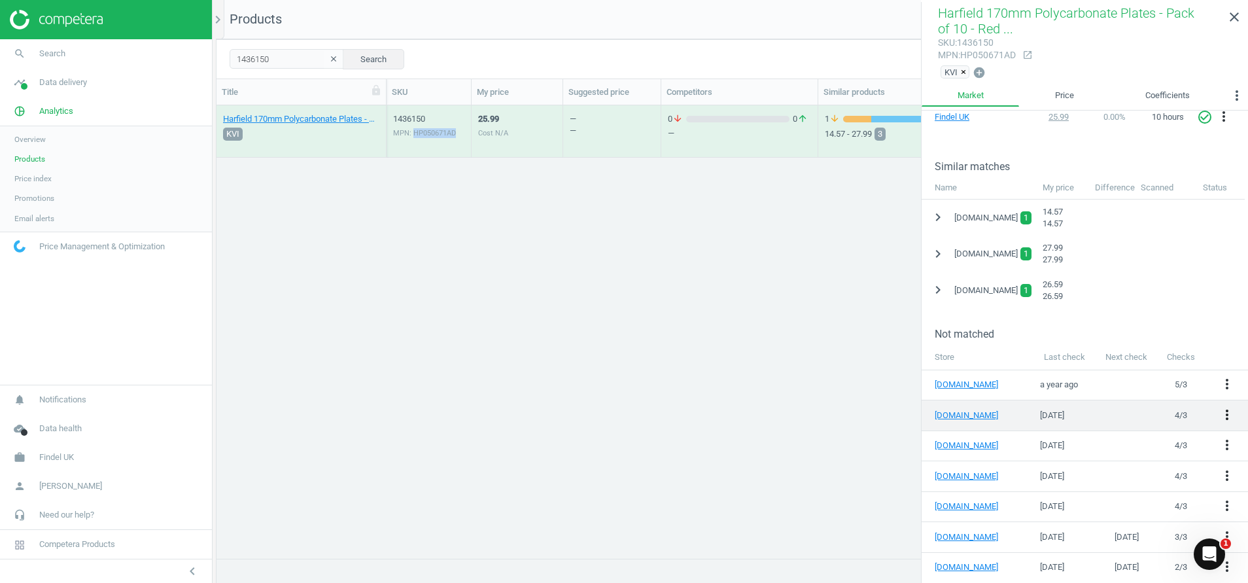
click at [1219, 421] on button "more_vert" at bounding box center [1227, 415] width 16 height 17
click at [1053, 418] on link "Edit URL/product option" at bounding box center [1109, 413] width 179 height 20
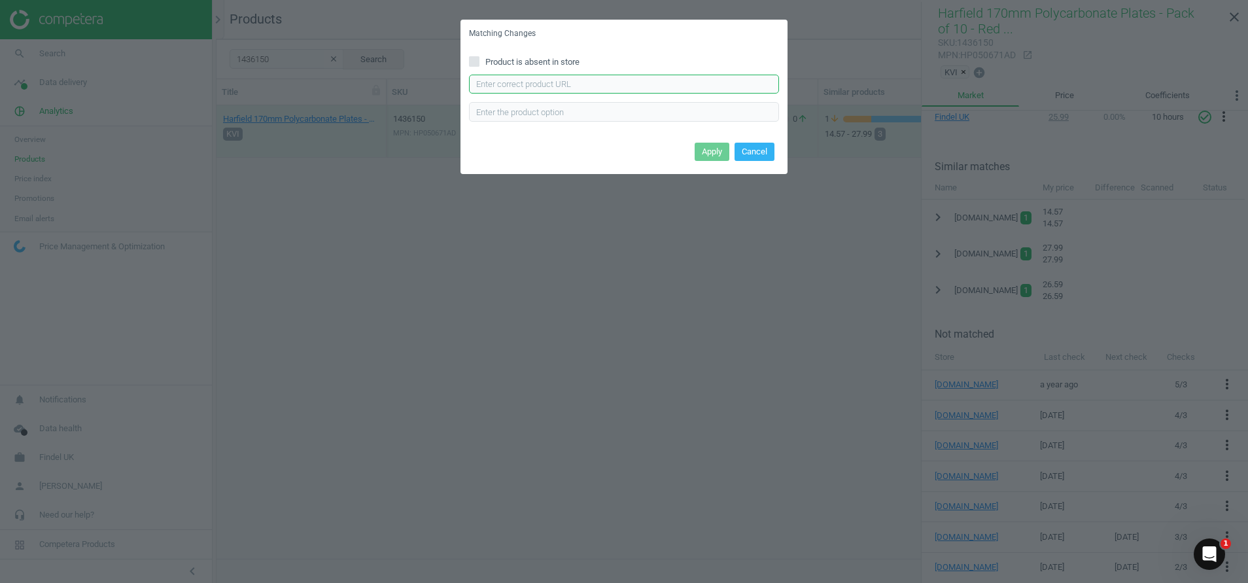
click at [575, 83] on input "text" at bounding box center [624, 85] width 310 height 20
paste input "[URL][DOMAIN_NAME]"
type input "[URL][DOMAIN_NAME]"
click at [715, 157] on button "Apply" at bounding box center [712, 152] width 35 height 18
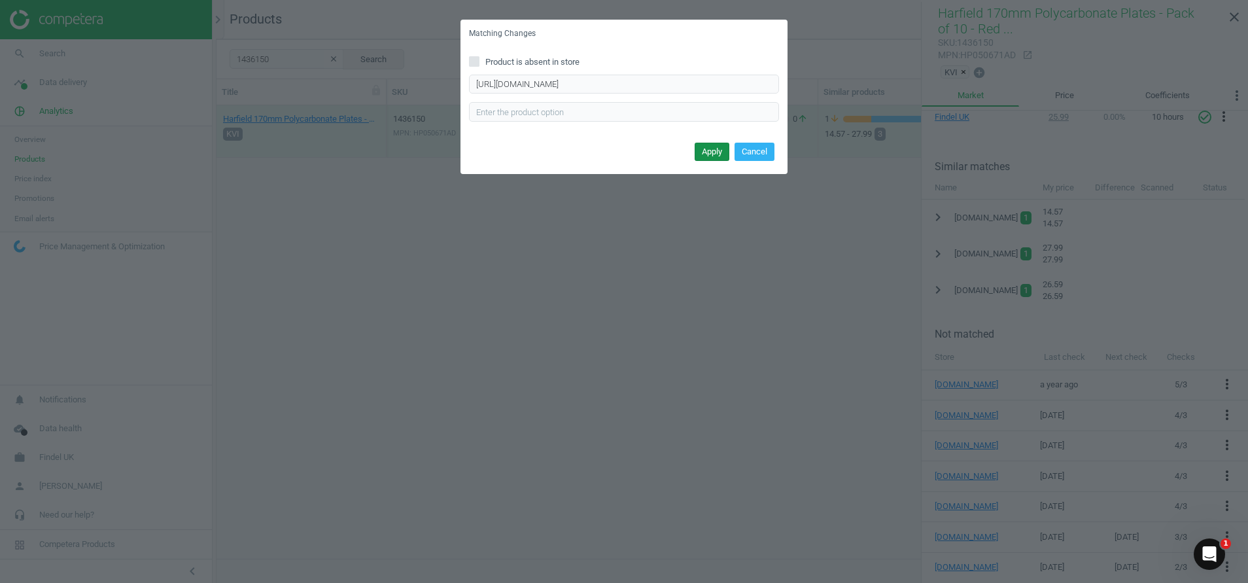
scroll to position [0, 0]
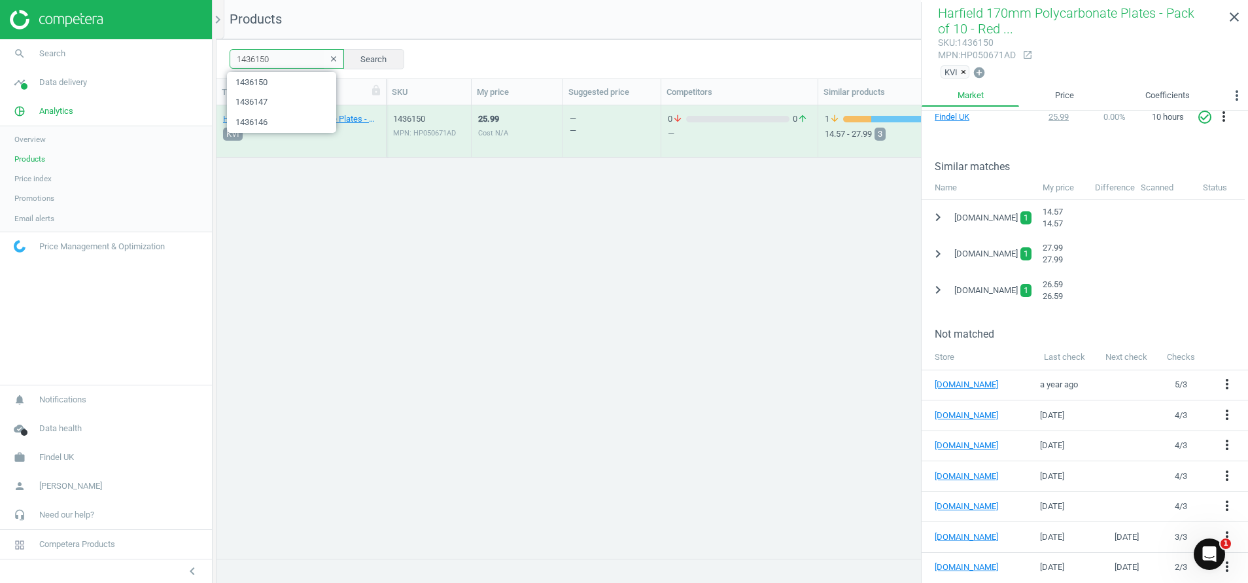
click at [279, 50] on input "1436150" at bounding box center [287, 59] width 114 height 20
click at [434, 133] on div "MPN: HP050671AE UPC: 5056163804172" at bounding box center [428, 138] width 71 height 20
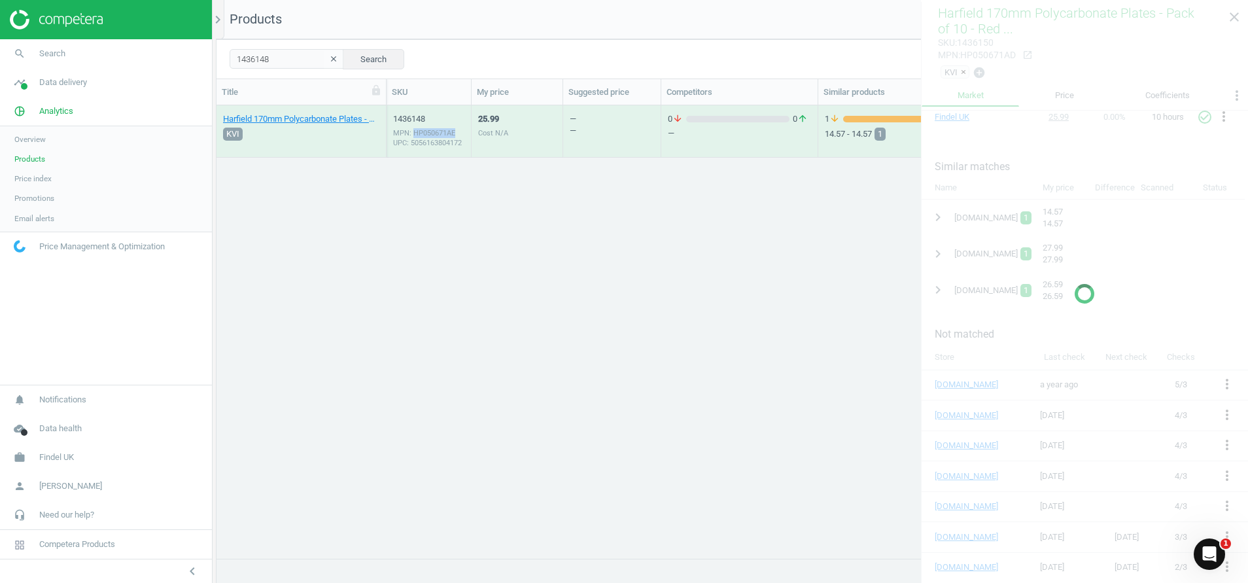
click at [434, 133] on div "MPN: HP050671AE UPC: 5056163804172" at bounding box center [428, 138] width 71 height 20
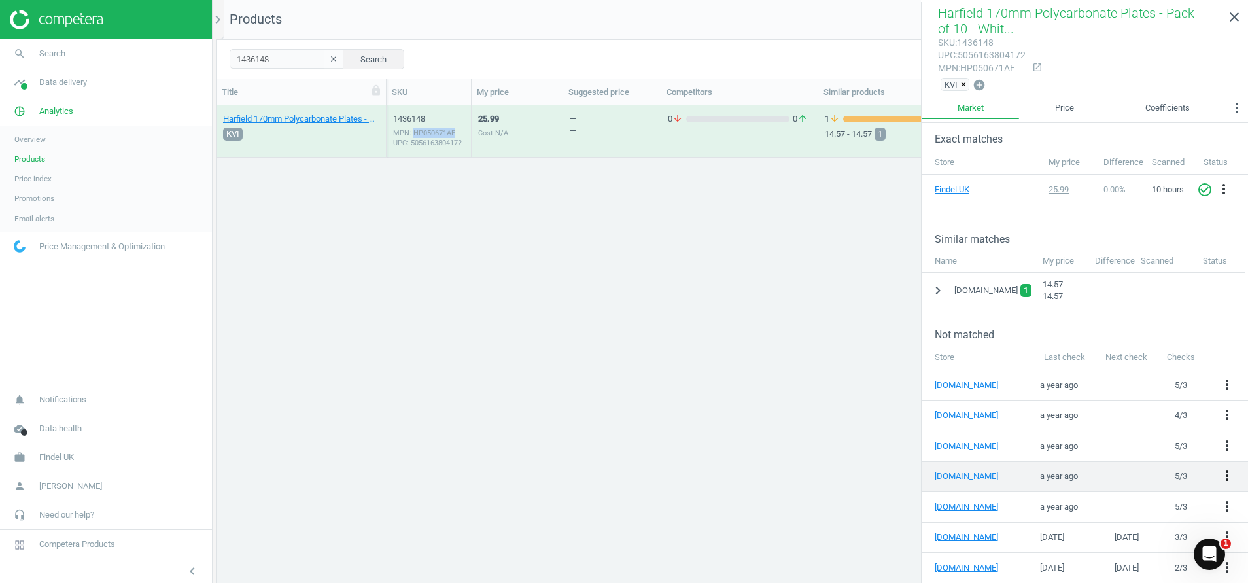
click at [1219, 469] on icon "more_vert" at bounding box center [1227, 476] width 16 height 16
click at [1055, 468] on link "Edit URL/product option" at bounding box center [1109, 472] width 179 height 20
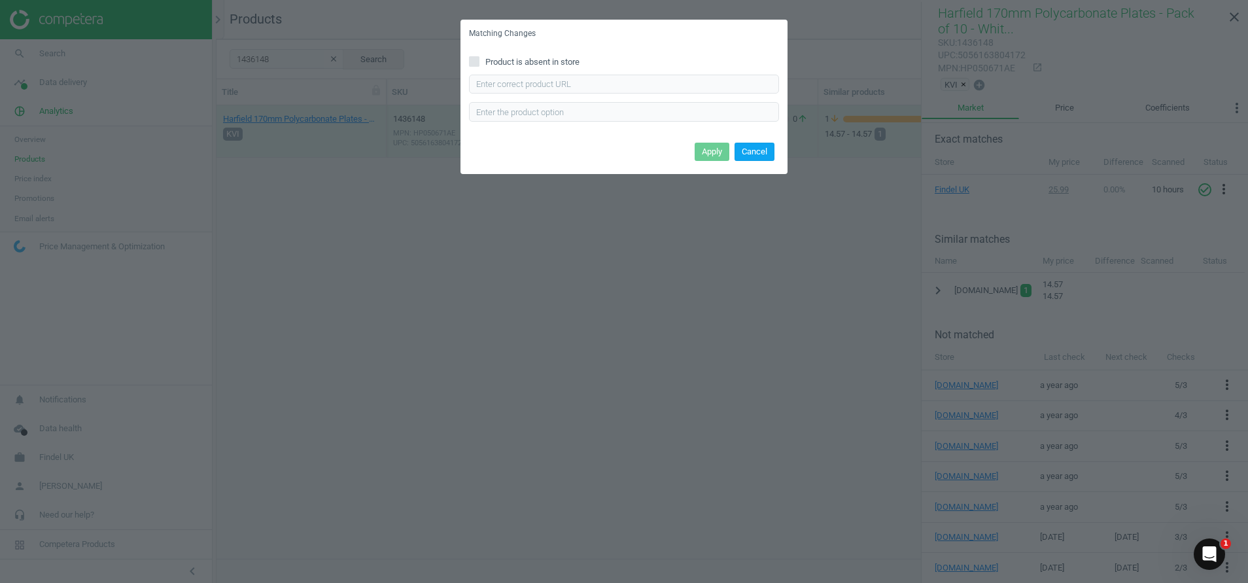
click at [754, 160] on button "Cancel" at bounding box center [755, 152] width 40 height 18
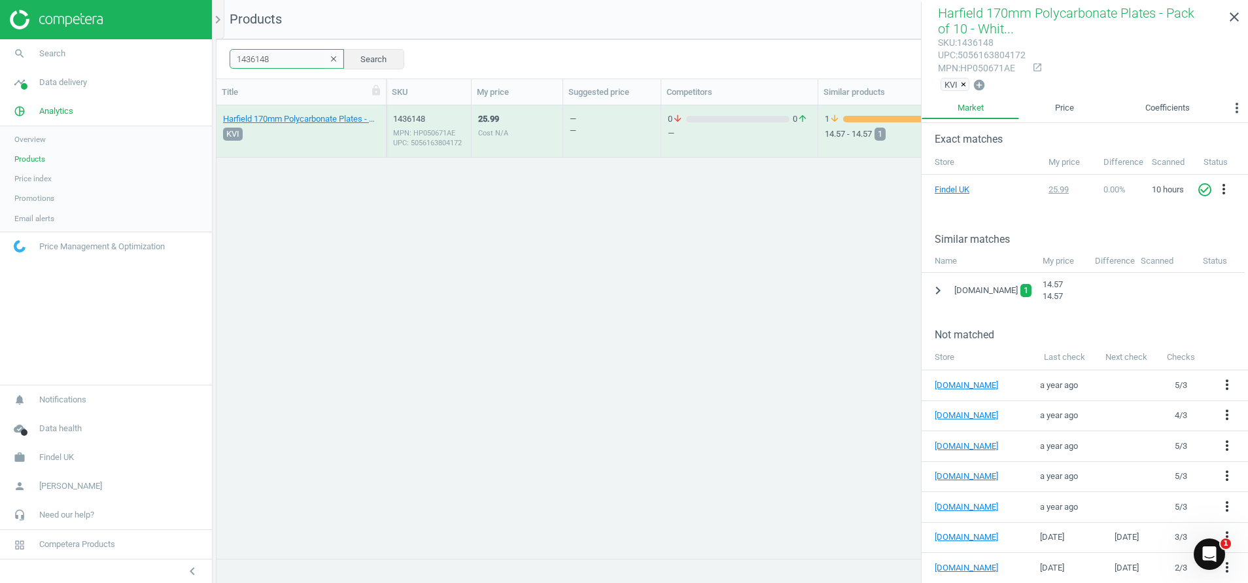
click at [286, 61] on input "1436148" at bounding box center [287, 59] width 114 height 20
type input "1436149"
click at [427, 133] on div "MPN: HP050671AC" at bounding box center [428, 133] width 71 height 10
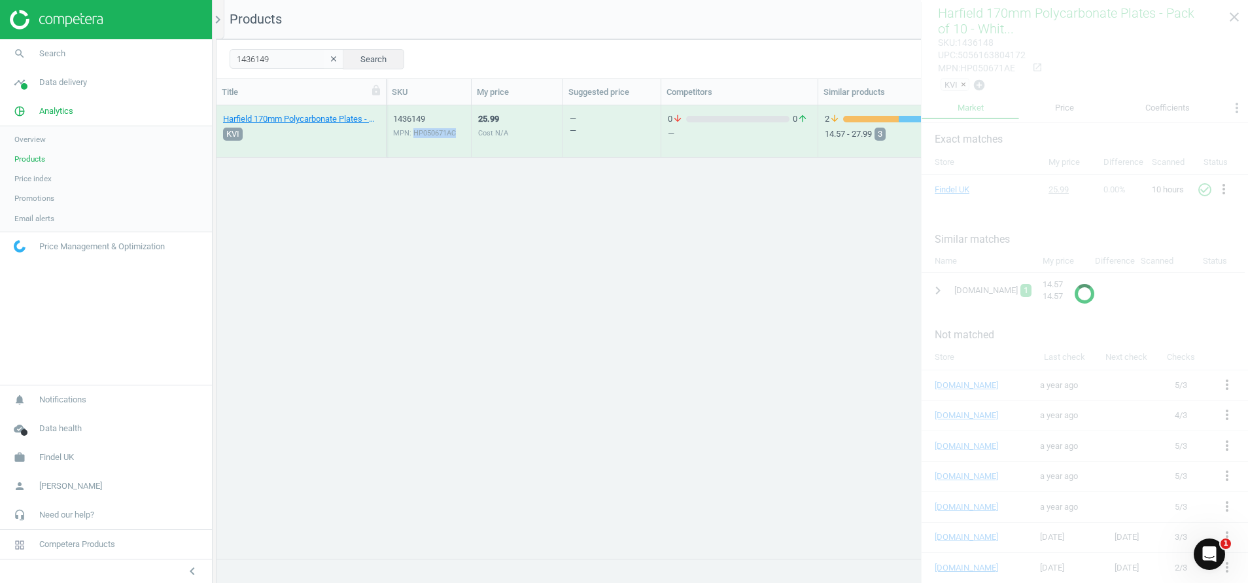
click at [427, 133] on div "MPN: HP050671AC" at bounding box center [428, 133] width 71 height 10
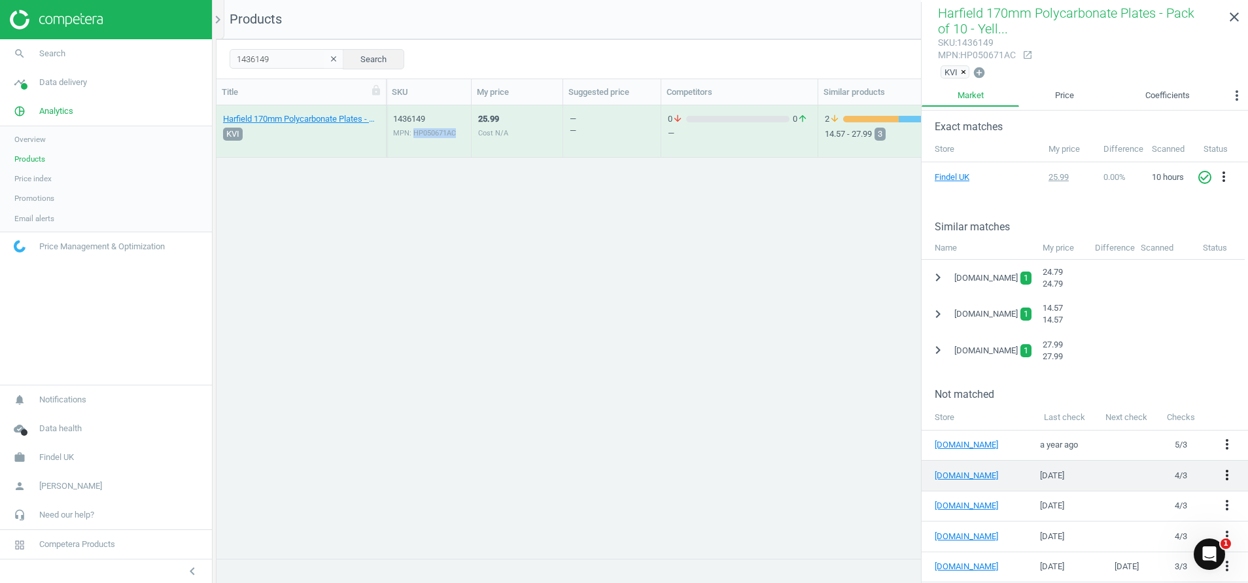
click at [1219, 468] on icon "more_vert" at bounding box center [1227, 475] width 16 height 16
click at [1219, 470] on icon "more_vert" at bounding box center [1227, 475] width 16 height 16
click at [1055, 472] on link "Edit URL/product option" at bounding box center [1109, 473] width 179 height 20
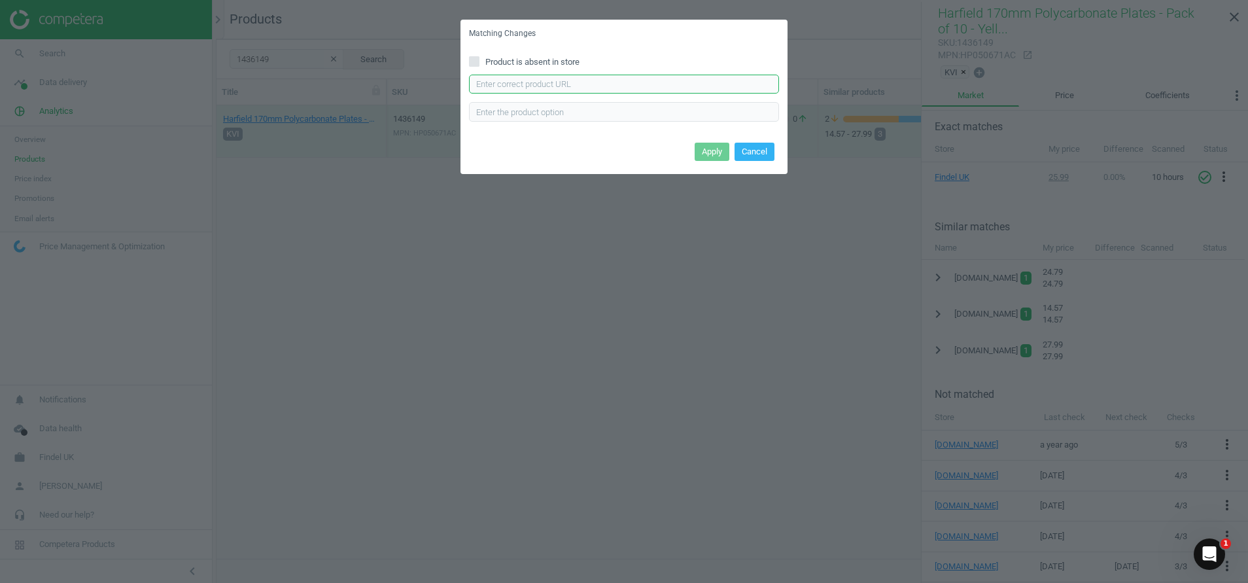
click at [589, 92] on input "text" at bounding box center [624, 85] width 310 height 20
paste input "[URL][DOMAIN_NAME]"
type input "[URL][DOMAIN_NAME]"
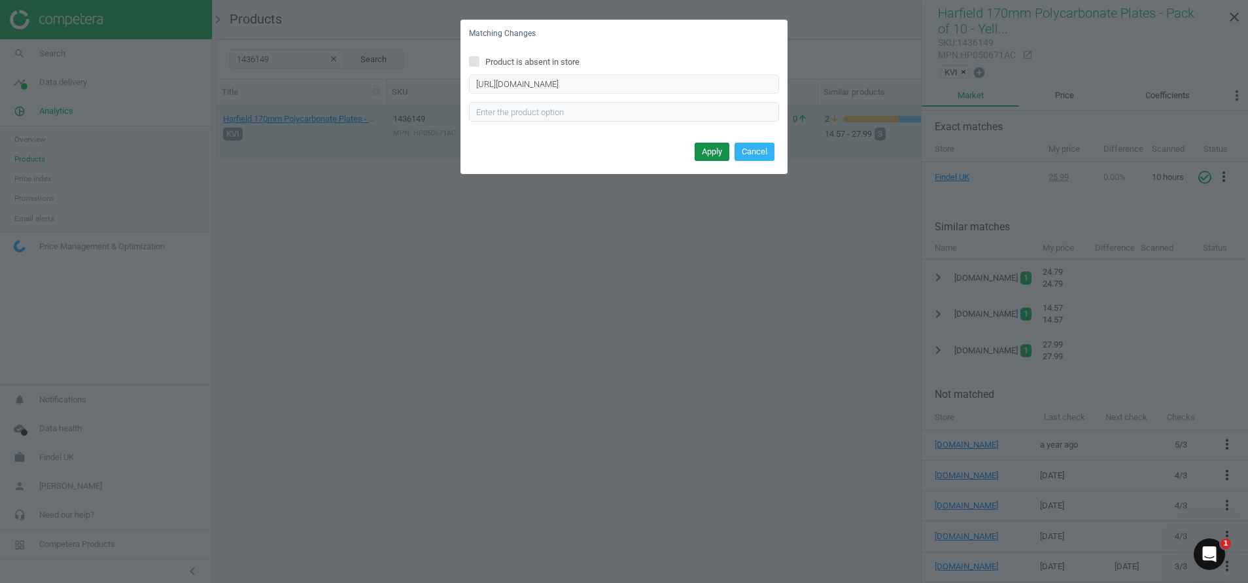
click at [703, 150] on button "Apply" at bounding box center [712, 152] width 35 height 18
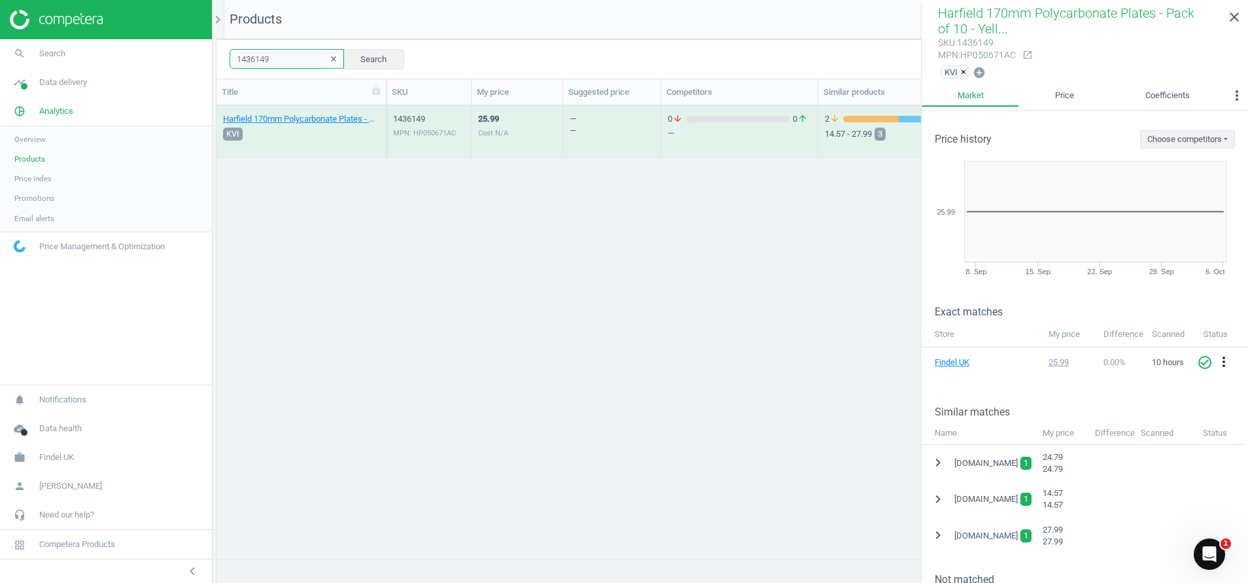
click at [283, 58] on input "1436149" at bounding box center [287, 59] width 114 height 20
click at [425, 145] on div "MPN: HP050671AE UPC: 5056163804172" at bounding box center [428, 138] width 71 height 20
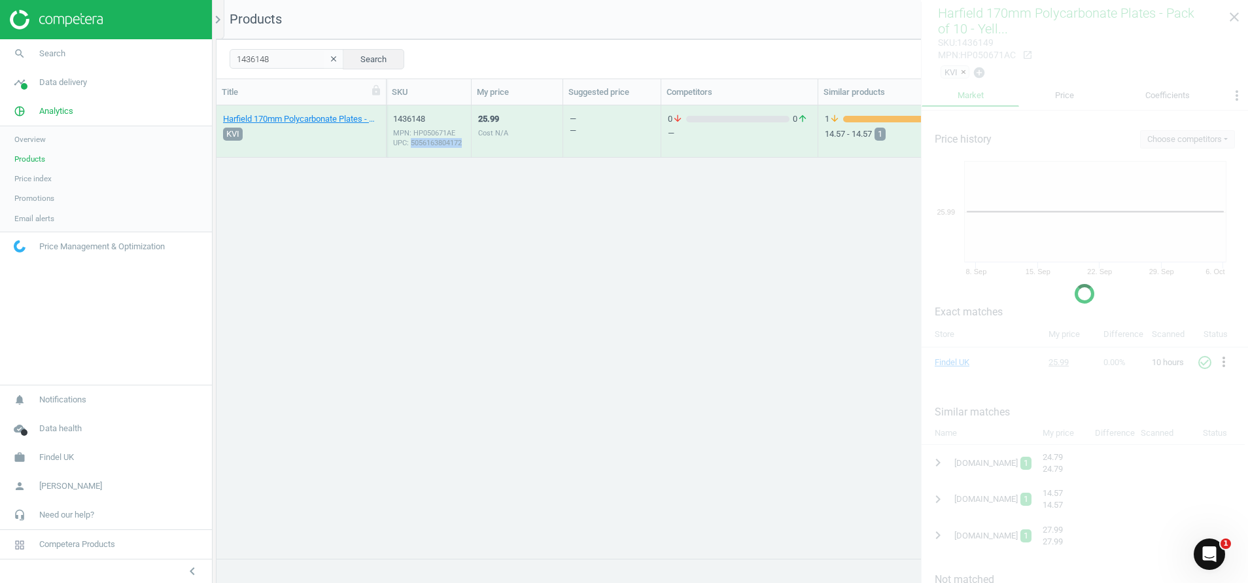
click at [425, 145] on div "MPN: HP050671AE UPC: 5056163804172" at bounding box center [428, 138] width 71 height 20
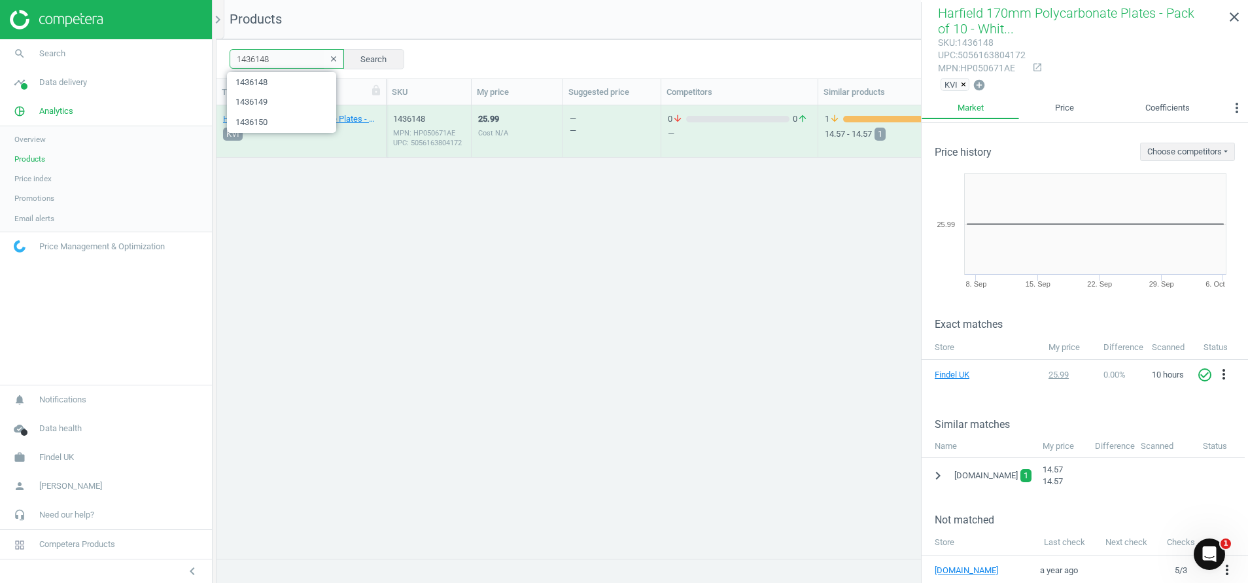
drag, startPoint x: 425, startPoint y: 146, endPoint x: 275, endPoint y: 55, distance: 174.7
click at [275, 55] on input "1436148" at bounding box center [287, 59] width 114 height 20
type input "1436149"
click at [419, 131] on div "MPN: HP050671AC" at bounding box center [428, 133] width 71 height 10
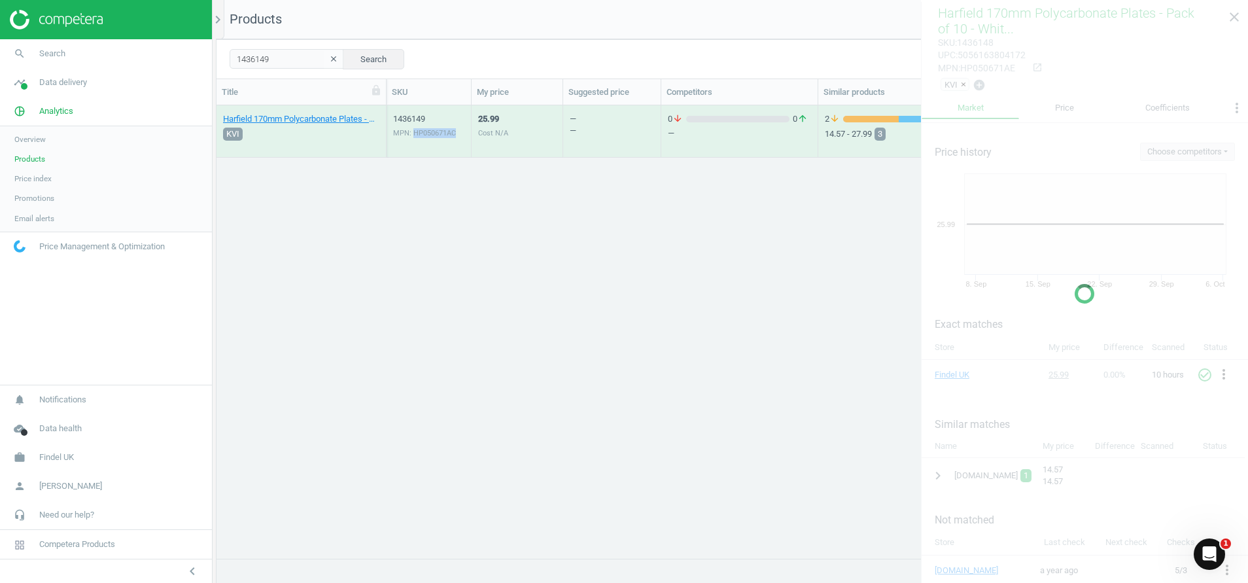
click at [419, 131] on div "MPN: HP050671AC" at bounding box center [428, 133] width 71 height 10
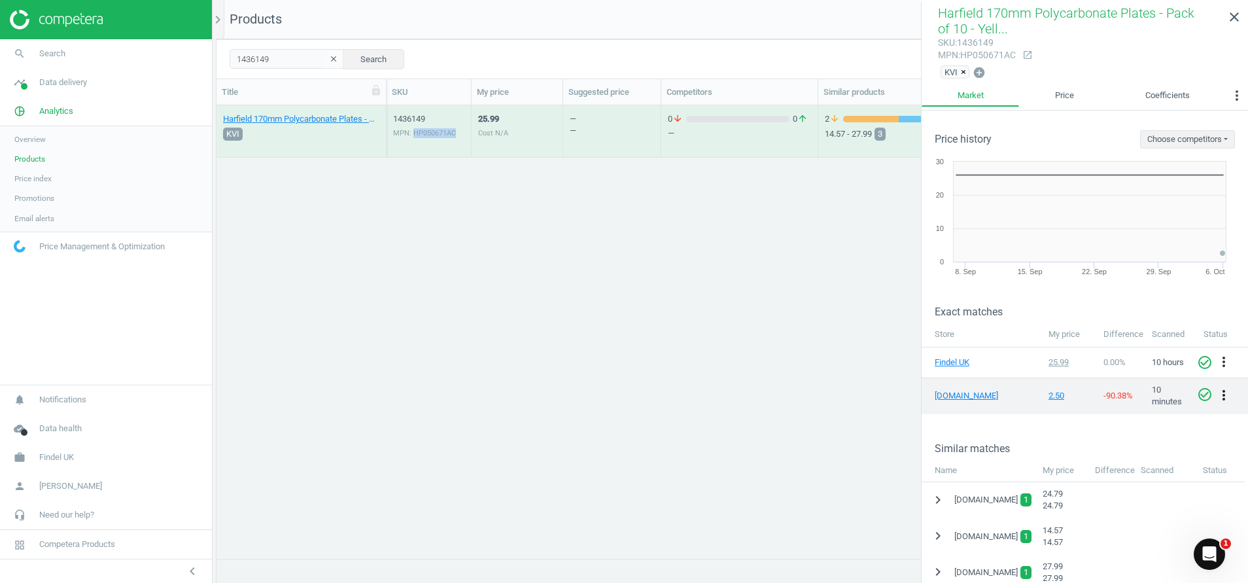
click at [1216, 395] on icon "more_vert" at bounding box center [1224, 395] width 16 height 16
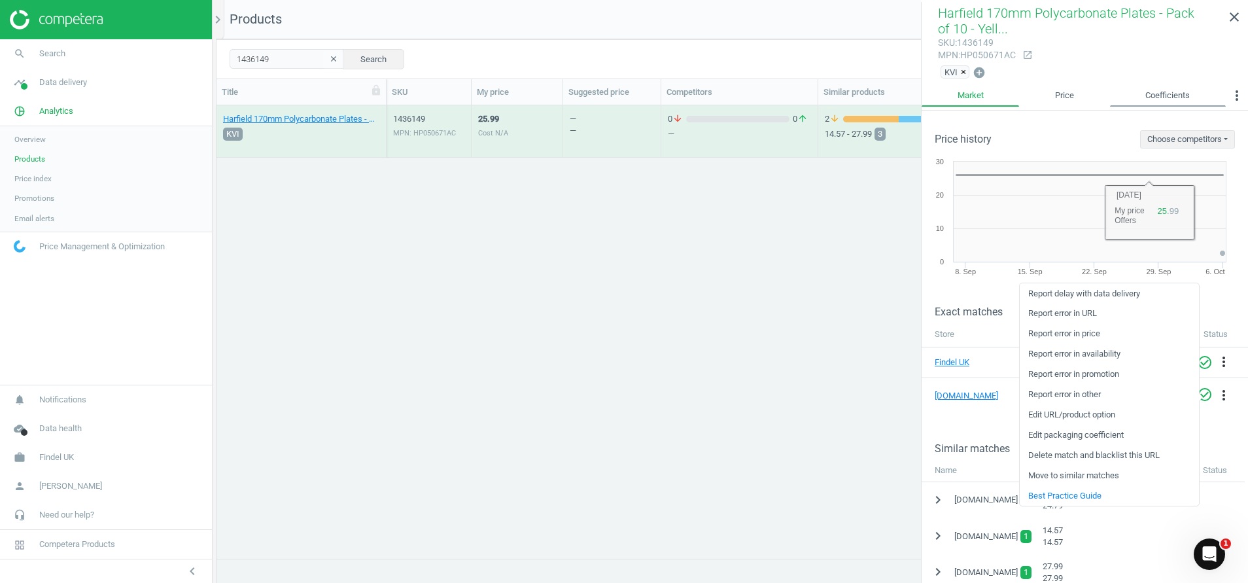
click at [1158, 98] on link "Coefficients" at bounding box center [1168, 95] width 116 height 22
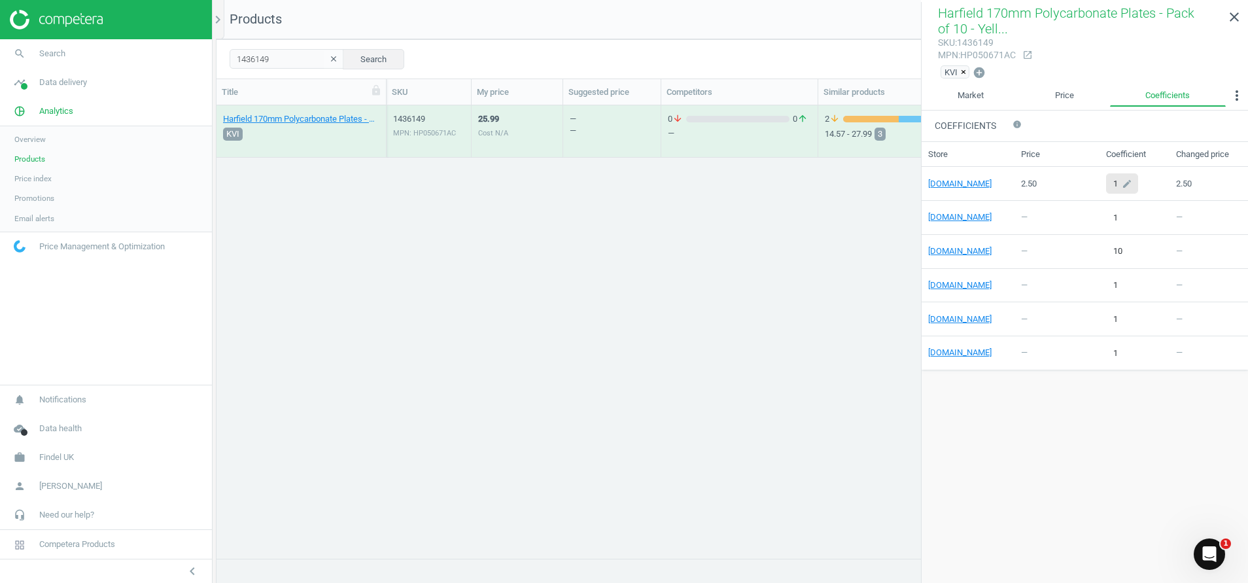
click at [1119, 186] on icon "edit" at bounding box center [1127, 183] width 21 height 19
type input "10"
